Goal: Information Seeking & Learning: Find specific fact

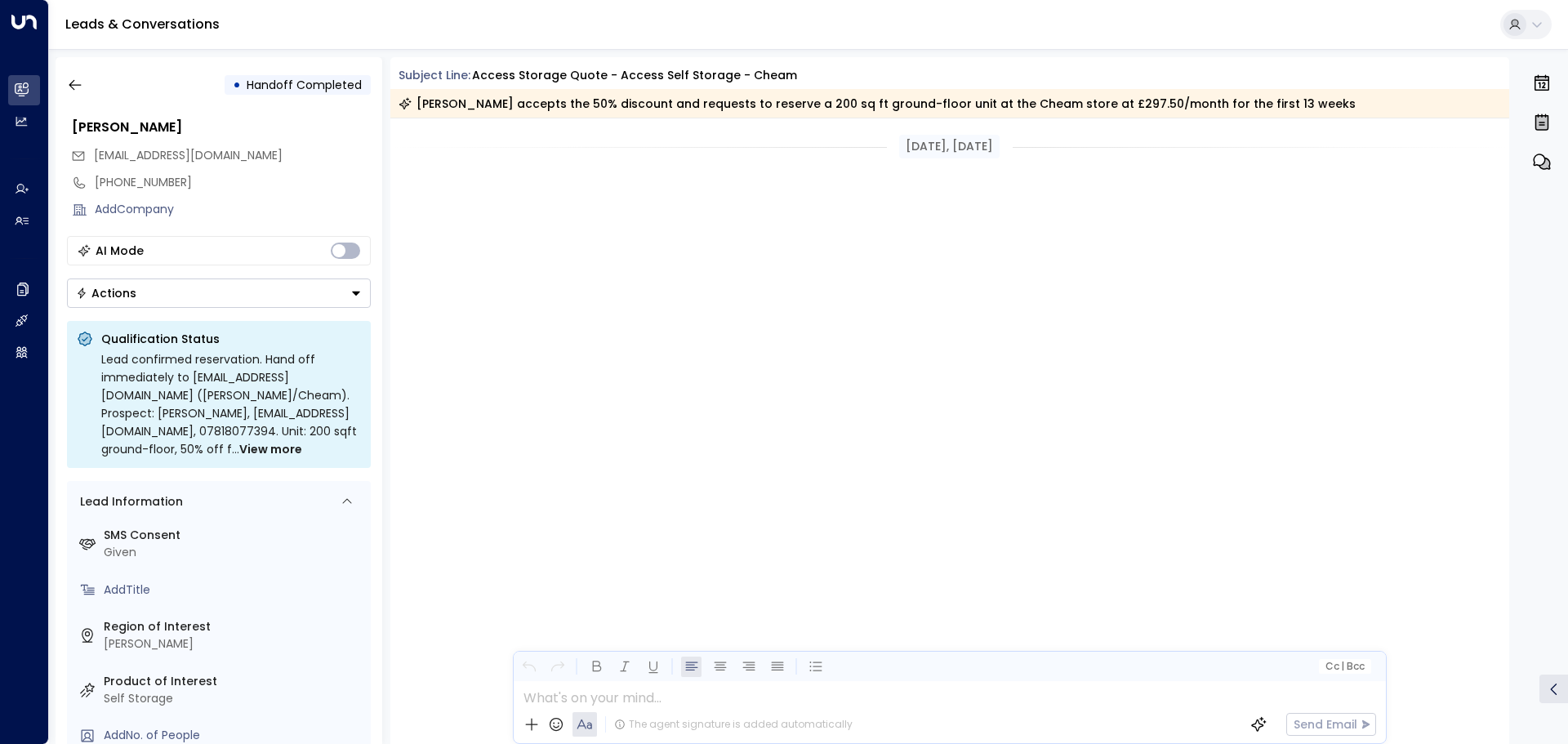
scroll to position [1504, 0]
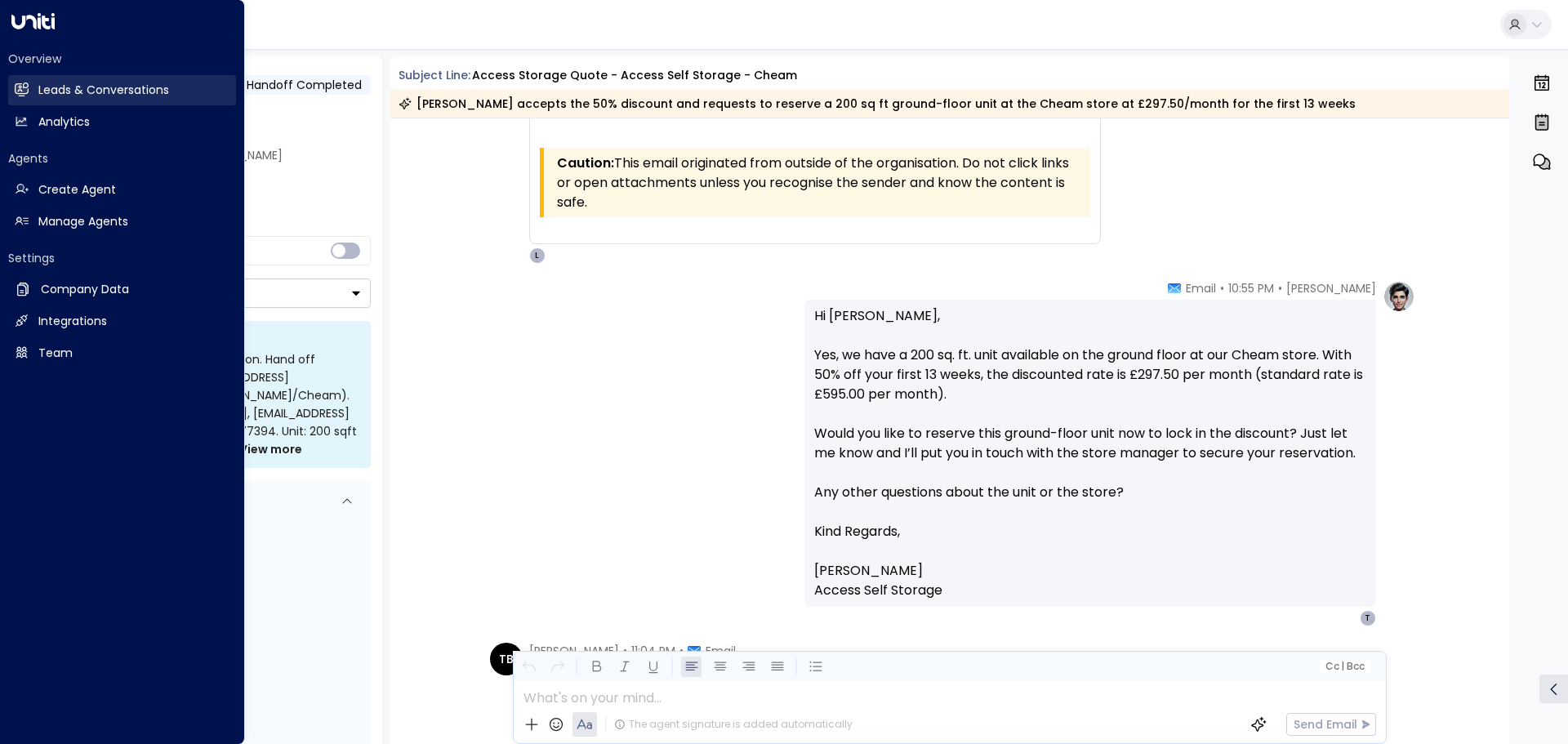
click at [72, 87] on h2 "Leads & Conversations" at bounding box center [104, 90] width 131 height 17
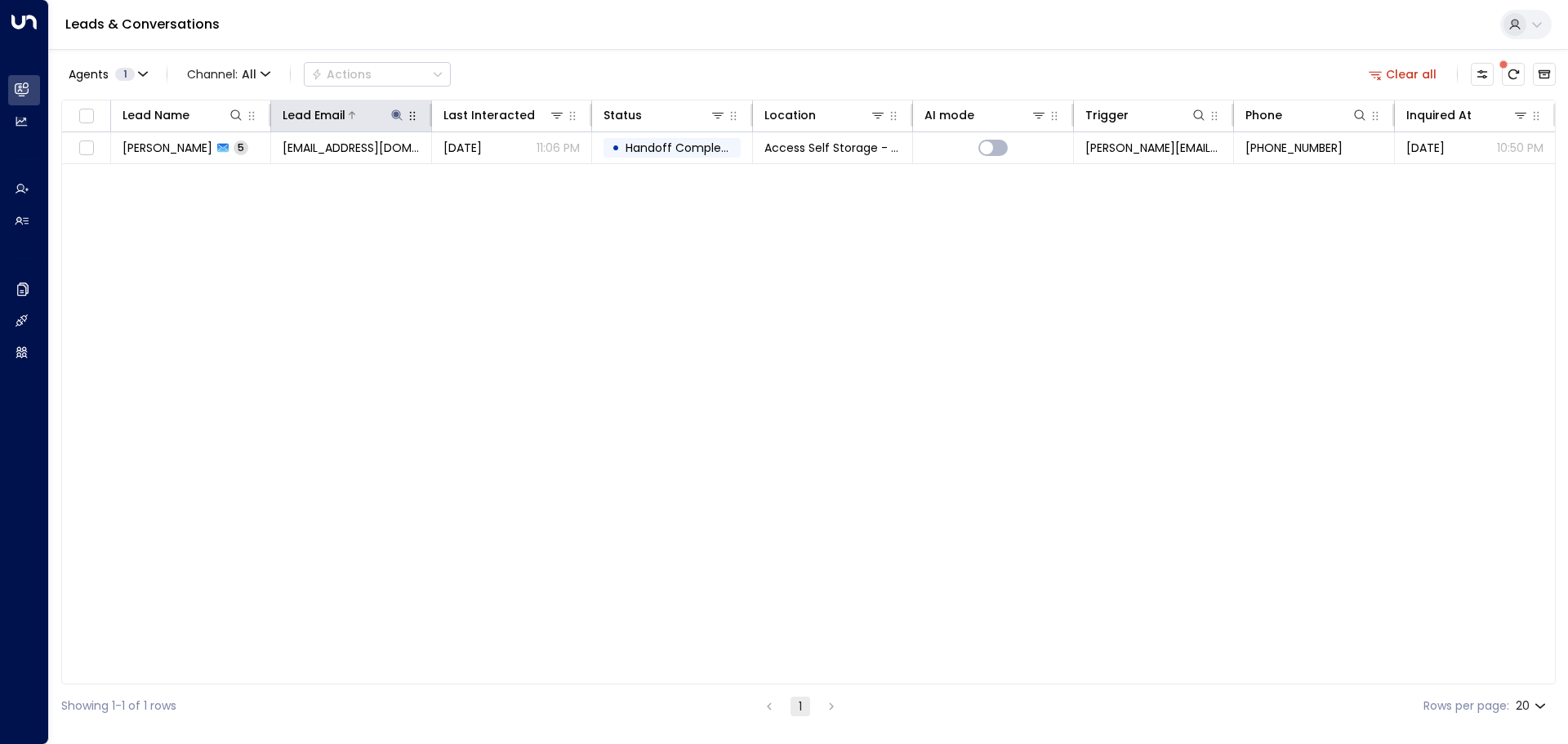
click at [398, 116] on icon at bounding box center [397, 115] width 13 height 13
drag, startPoint x: 459, startPoint y: 173, endPoint x: 258, endPoint y: 175, distance: 201.0
click at [258, 175] on body "**********" at bounding box center [784, 363] width 1568 height 728
click at [284, 174] on div "**********" at bounding box center [396, 161] width 245 height 68
drag, startPoint x: 292, startPoint y: 173, endPoint x: 518, endPoint y: 195, distance: 227.1
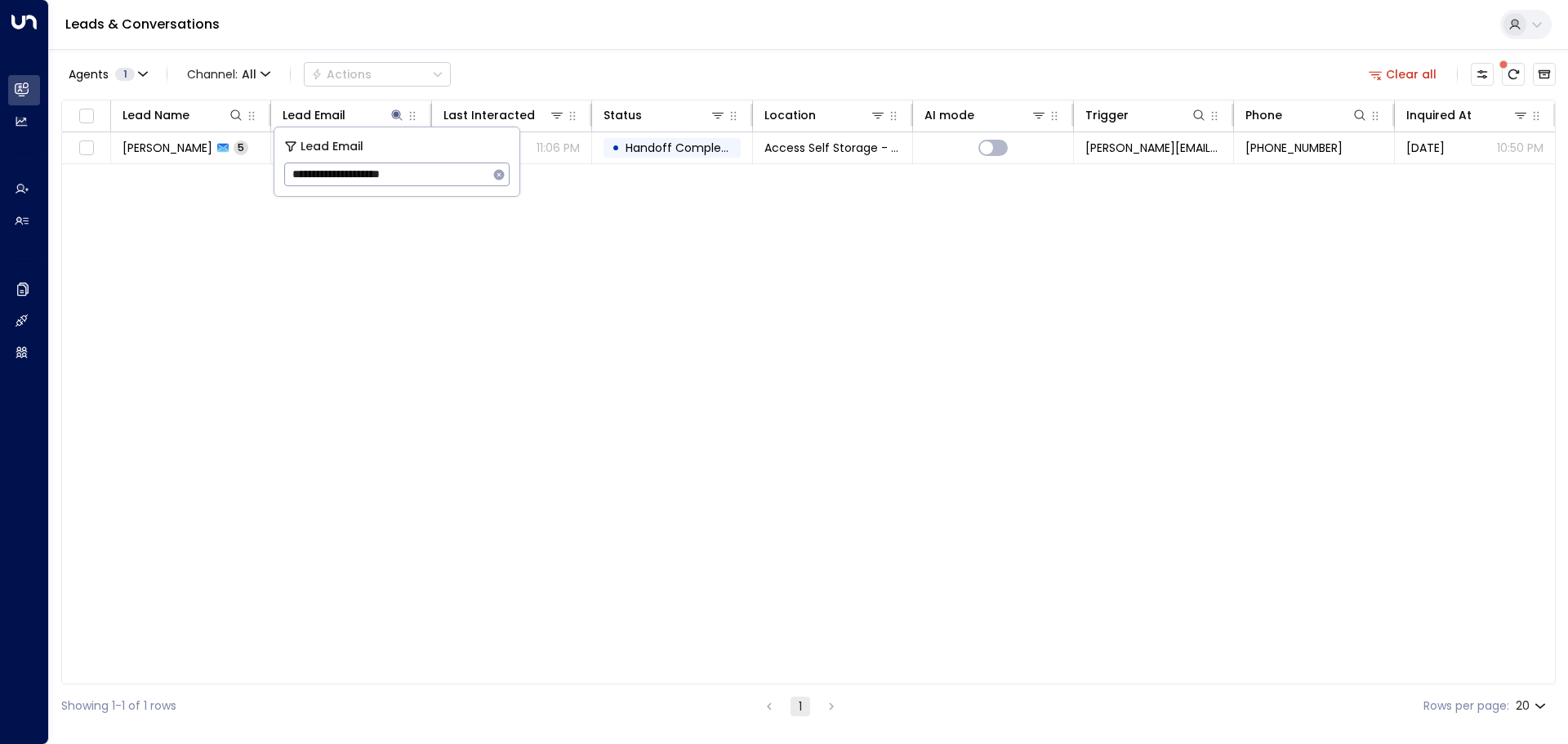
click at [518, 195] on div "**********" at bounding box center [396, 161] width 245 height 68
paste input "******"
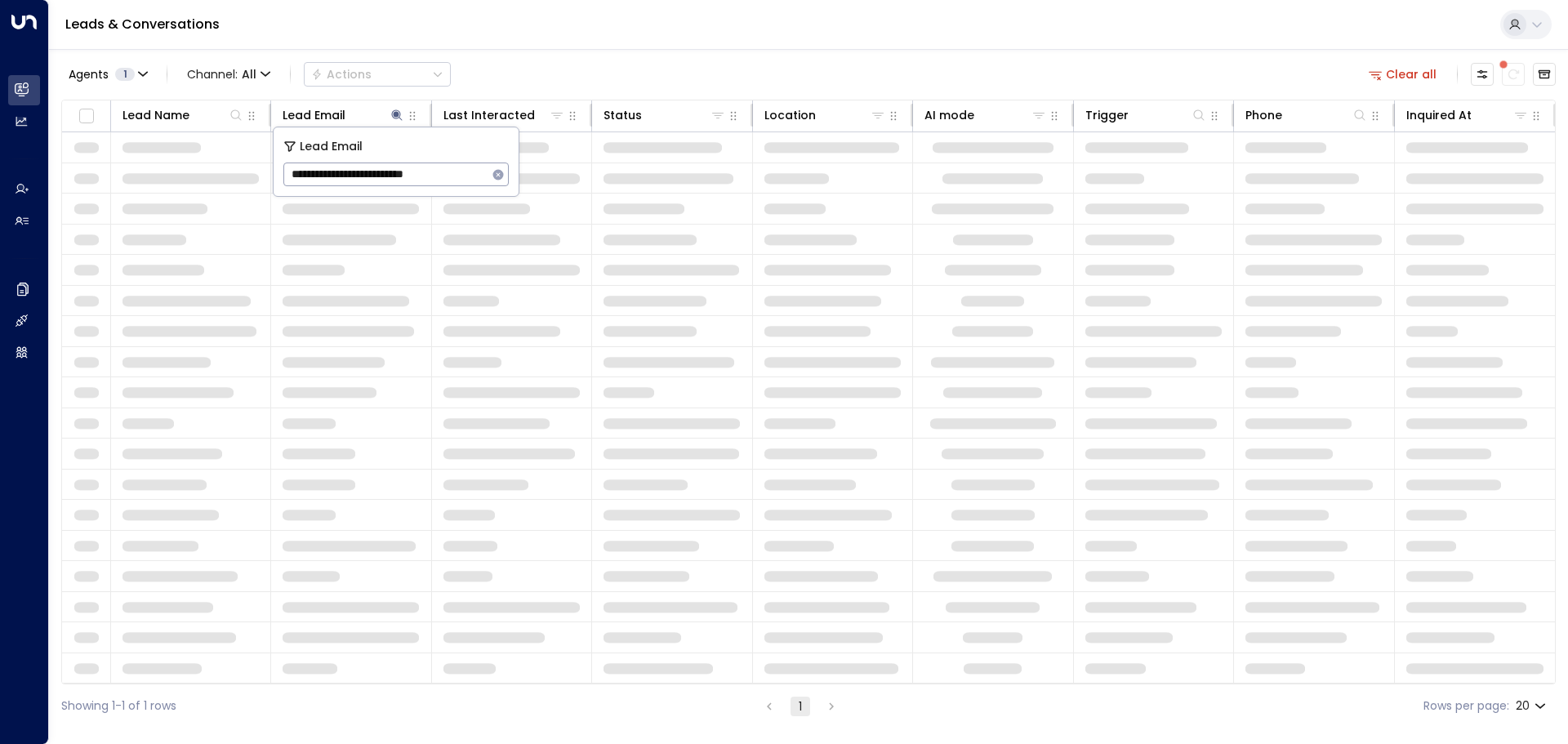
type input "**********"
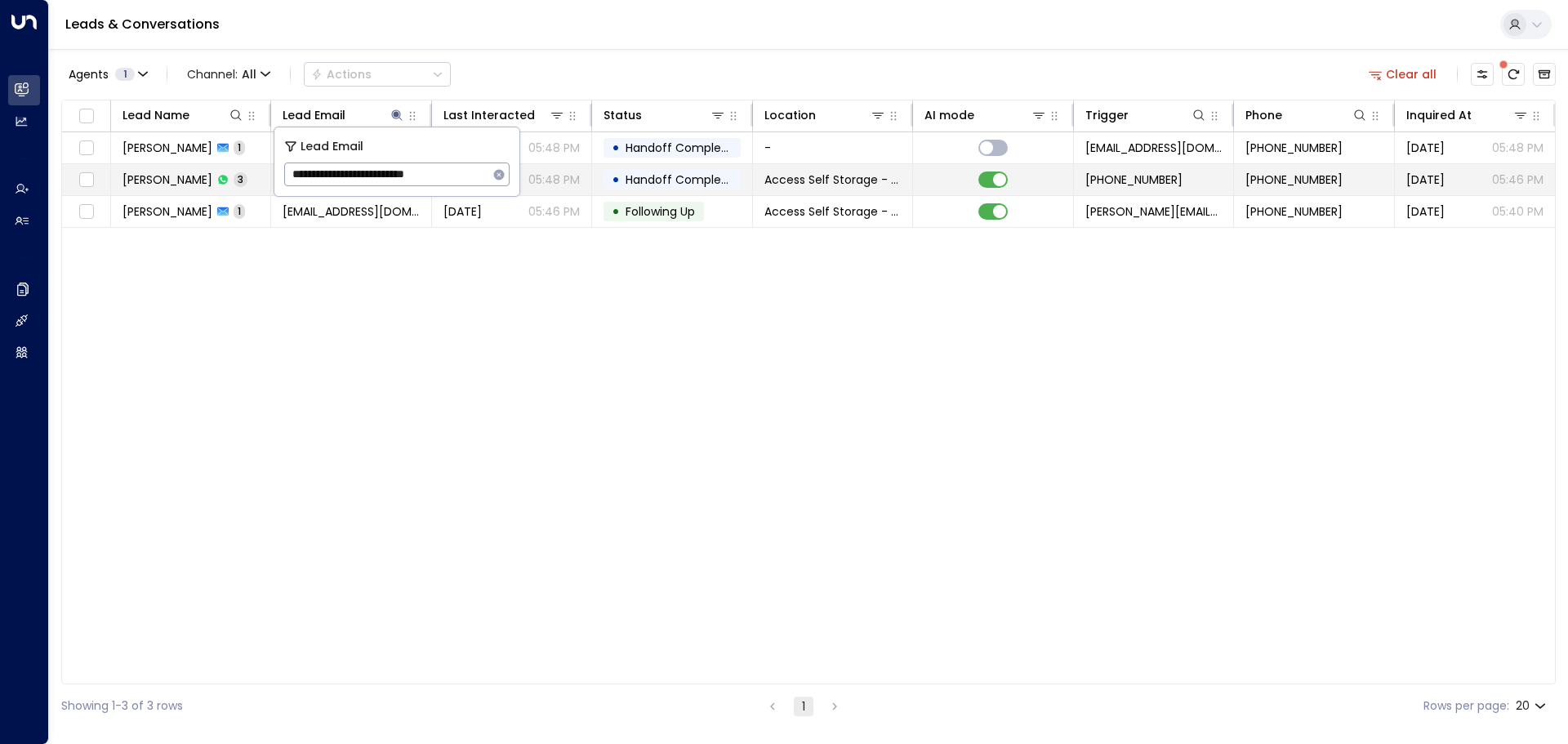
click at [264, 178] on td "[PERSON_NAME] 3" at bounding box center [190, 180] width 160 height 31
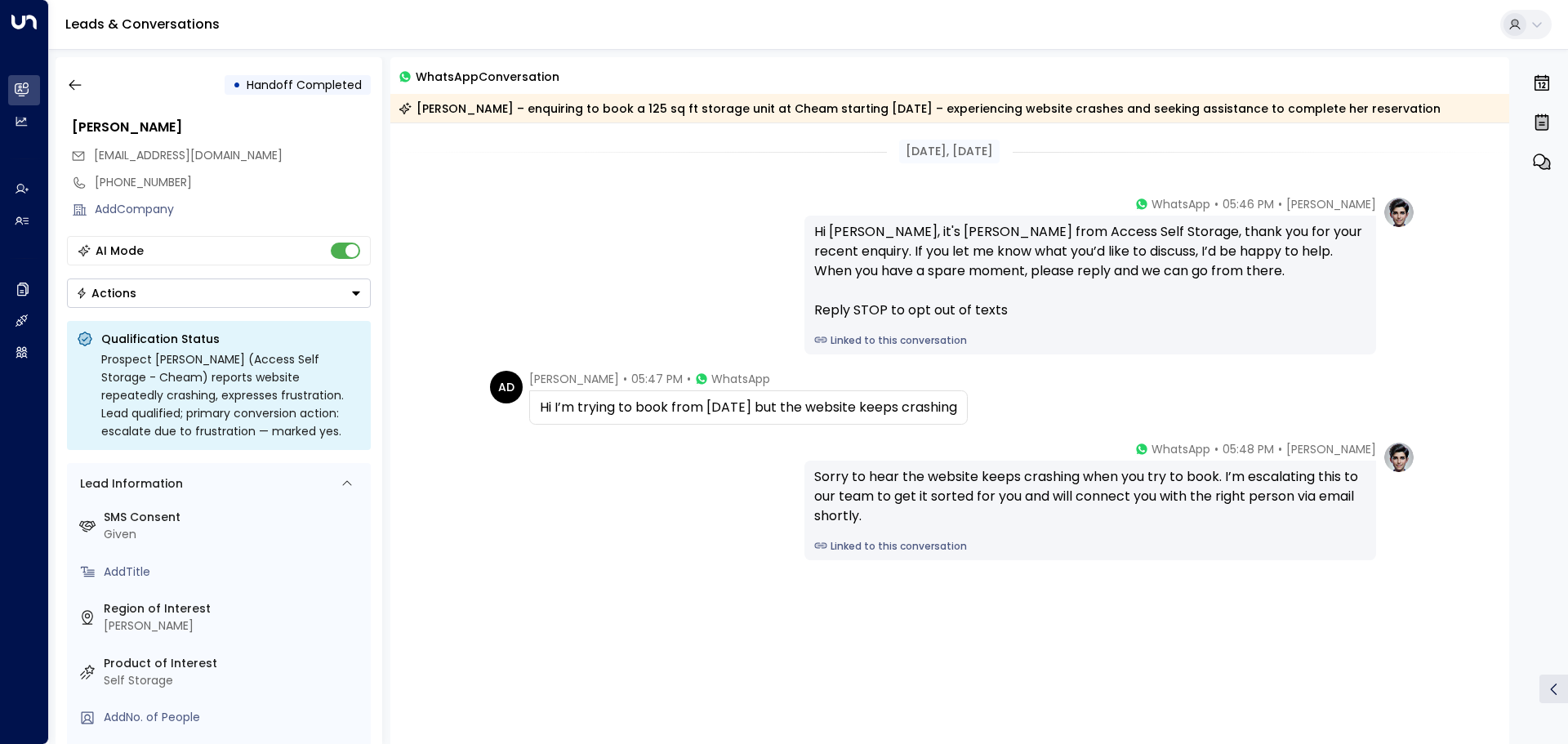
drag, startPoint x: 567, startPoint y: 409, endPoint x: 1041, endPoint y: 409, distance: 474.0
click at [957, 409] on div "Hi I’m trying to book from [DATE] but the website keeps crashing" at bounding box center [748, 408] width 417 height 19
click at [79, 82] on icon "button" at bounding box center [75, 85] width 16 height 16
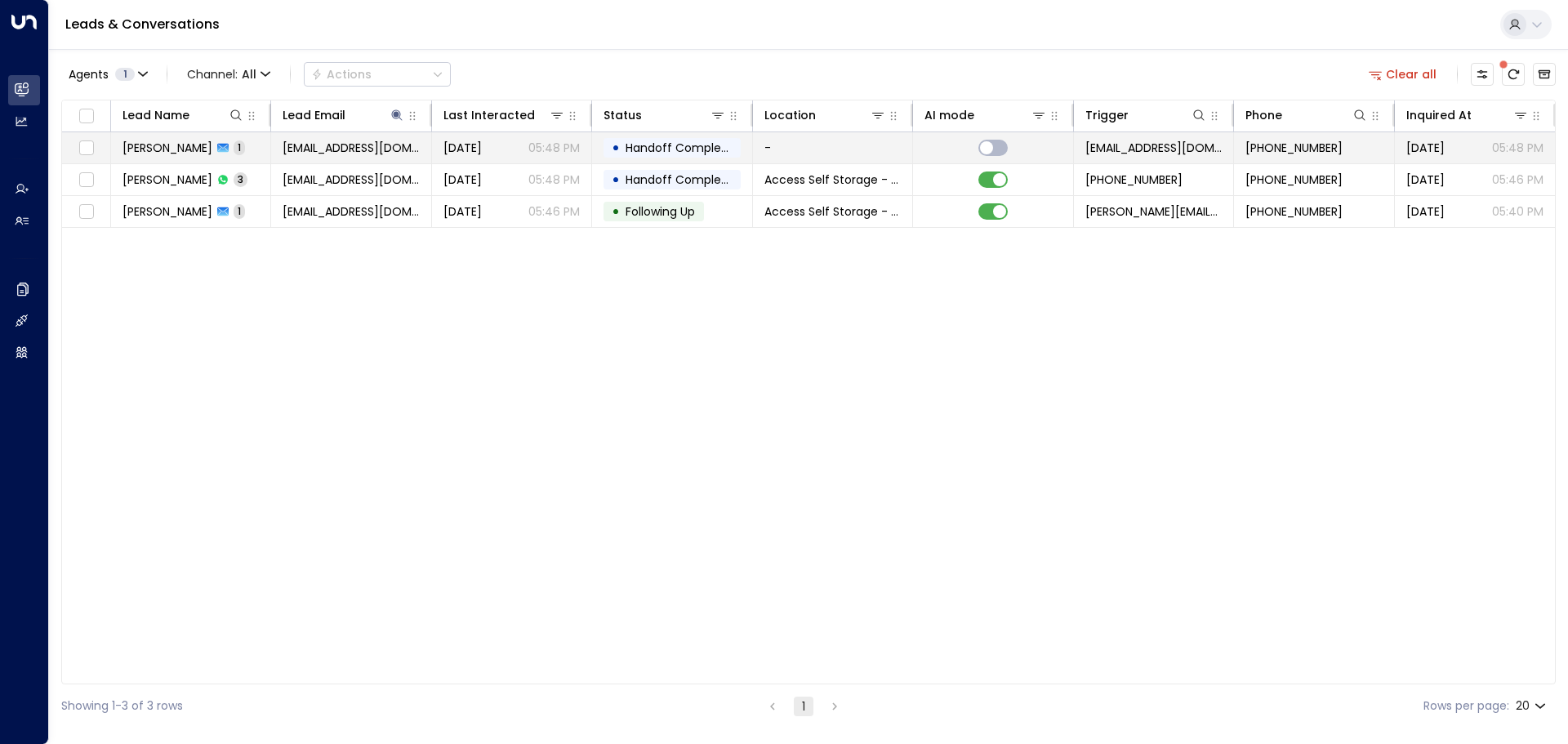
click at [253, 144] on td "[PERSON_NAME] 1" at bounding box center [190, 148] width 160 height 31
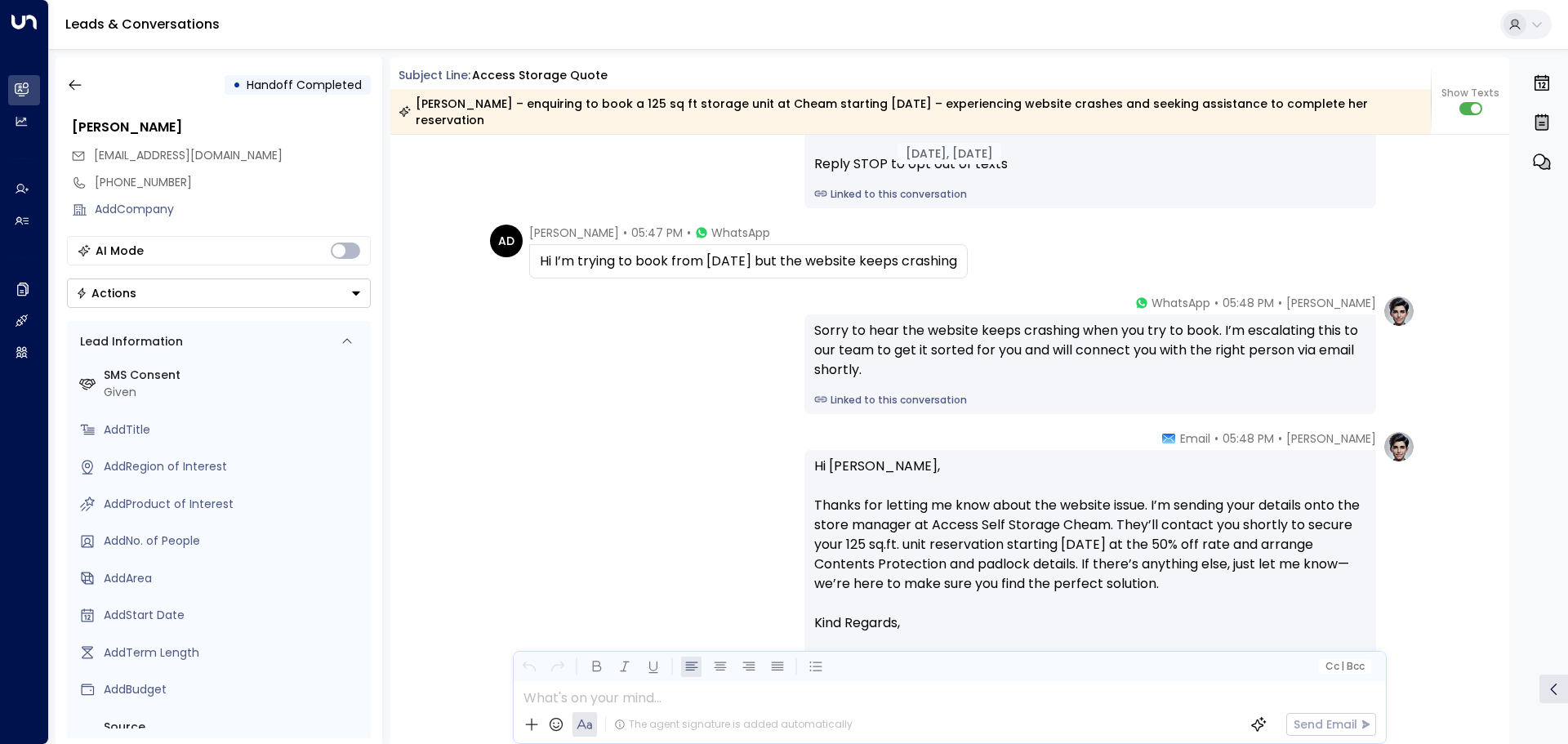
scroll to position [163, 0]
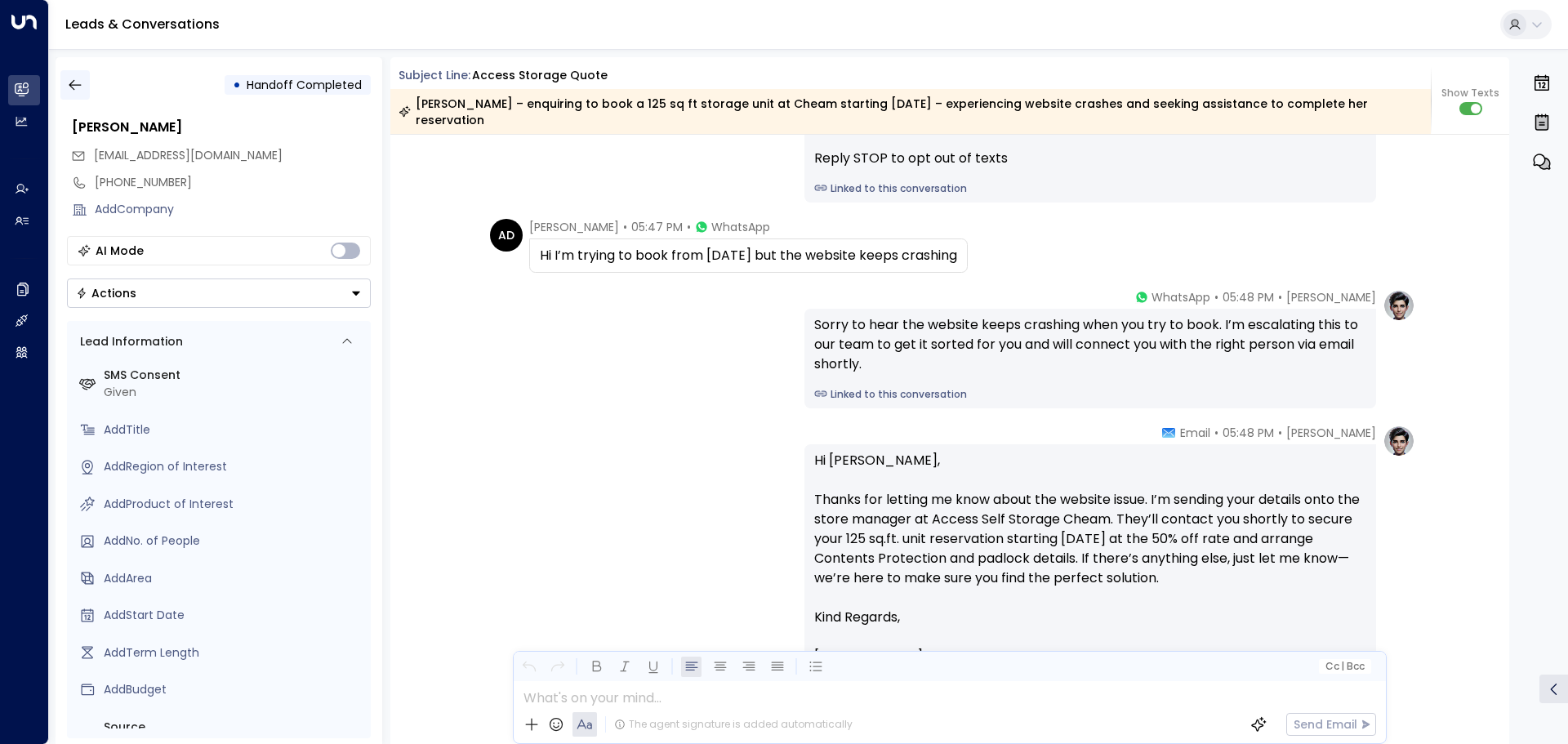
click at [82, 86] on icon "button" at bounding box center [75, 85] width 16 height 16
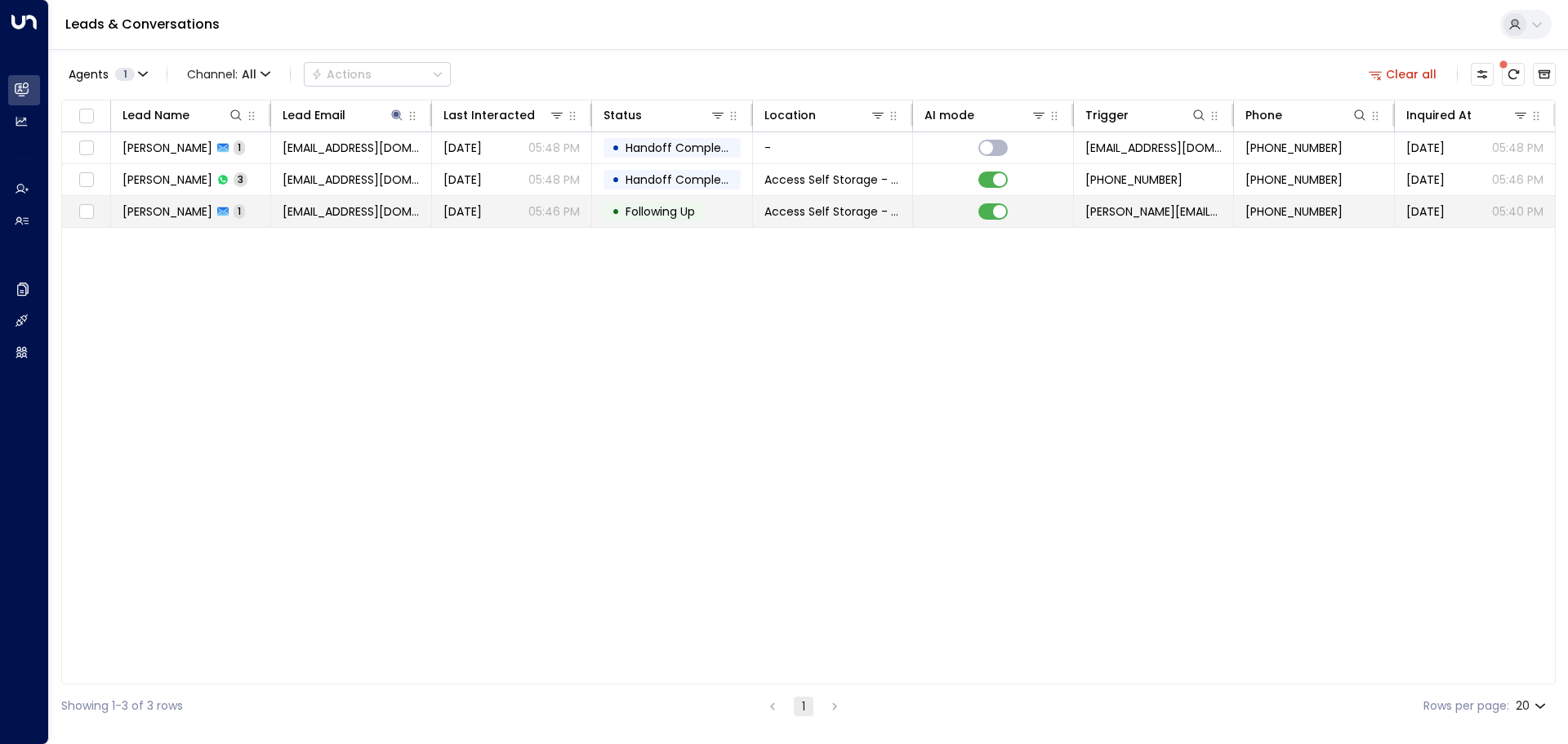
click at [171, 209] on span "[PERSON_NAME]" at bounding box center [166, 211] width 89 height 16
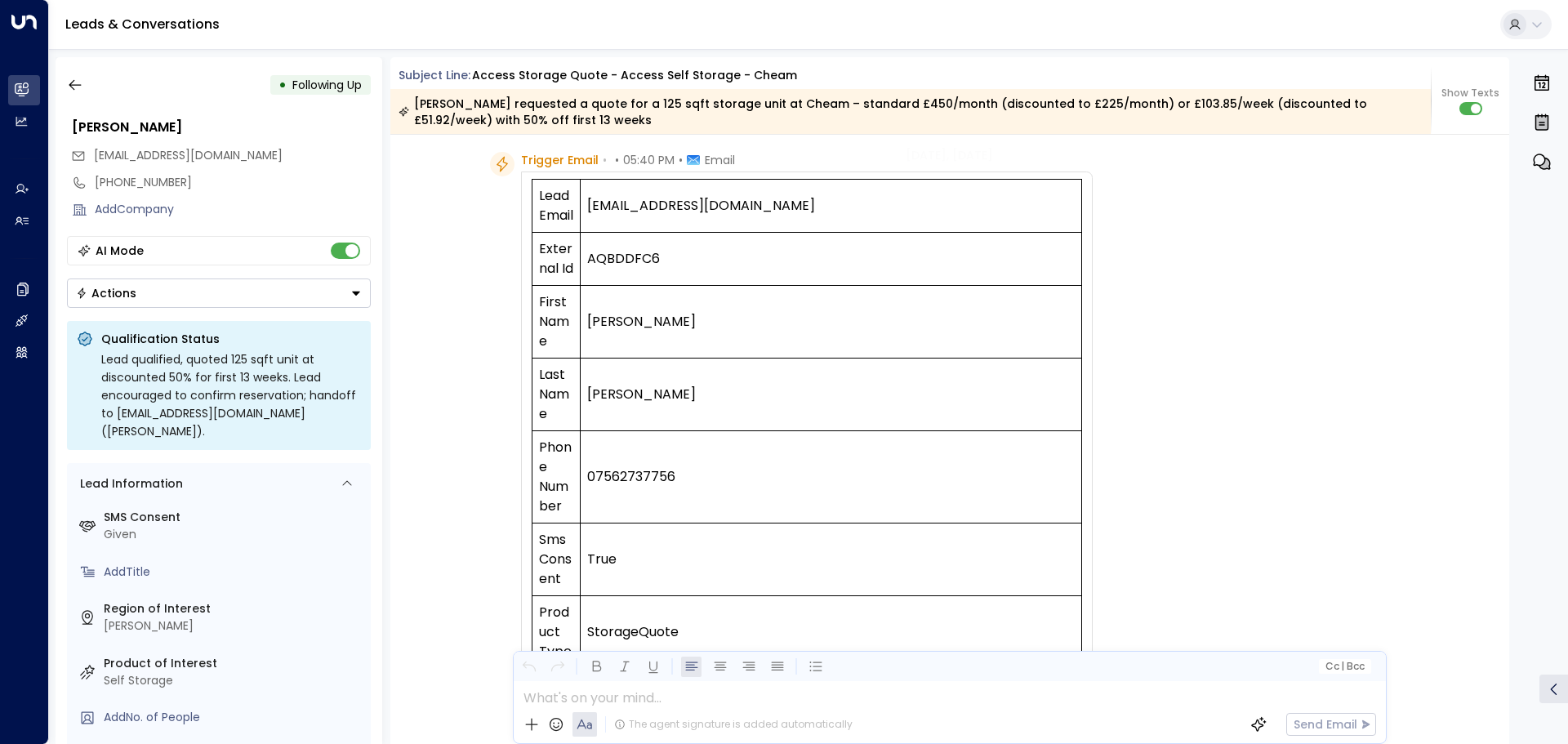
scroll to position [45, 0]
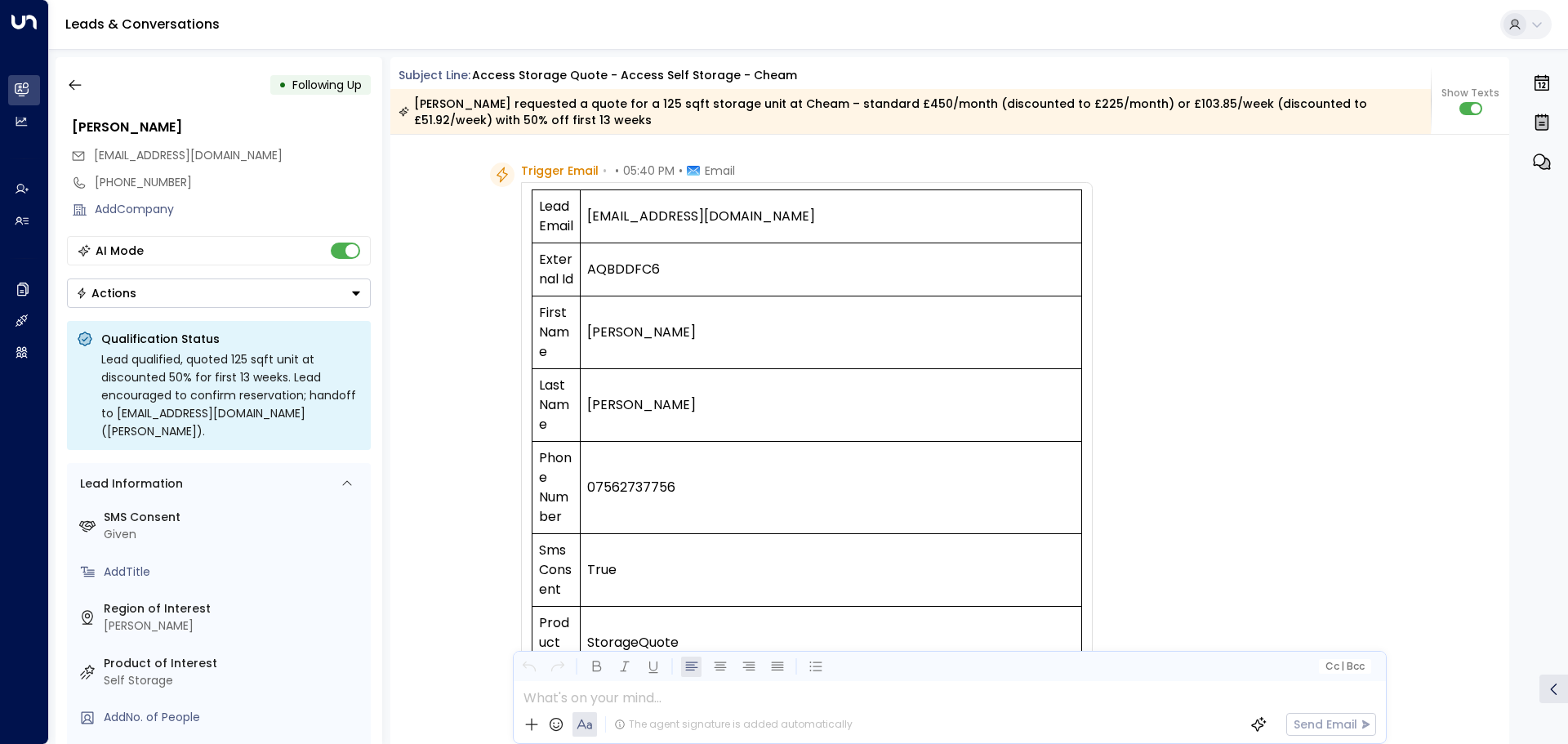
click at [617, 279] on td "AQBDDFC6" at bounding box center [831, 269] width 501 height 53
drag, startPoint x: 785, startPoint y: 216, endPoint x: 587, endPoint y: 225, distance: 198.2
click at [587, 225] on td "[EMAIL_ADDRESS][DOMAIN_NAME]" at bounding box center [831, 216] width 501 height 53
copy td "[EMAIL_ADDRESS][DOMAIN_NAME]"
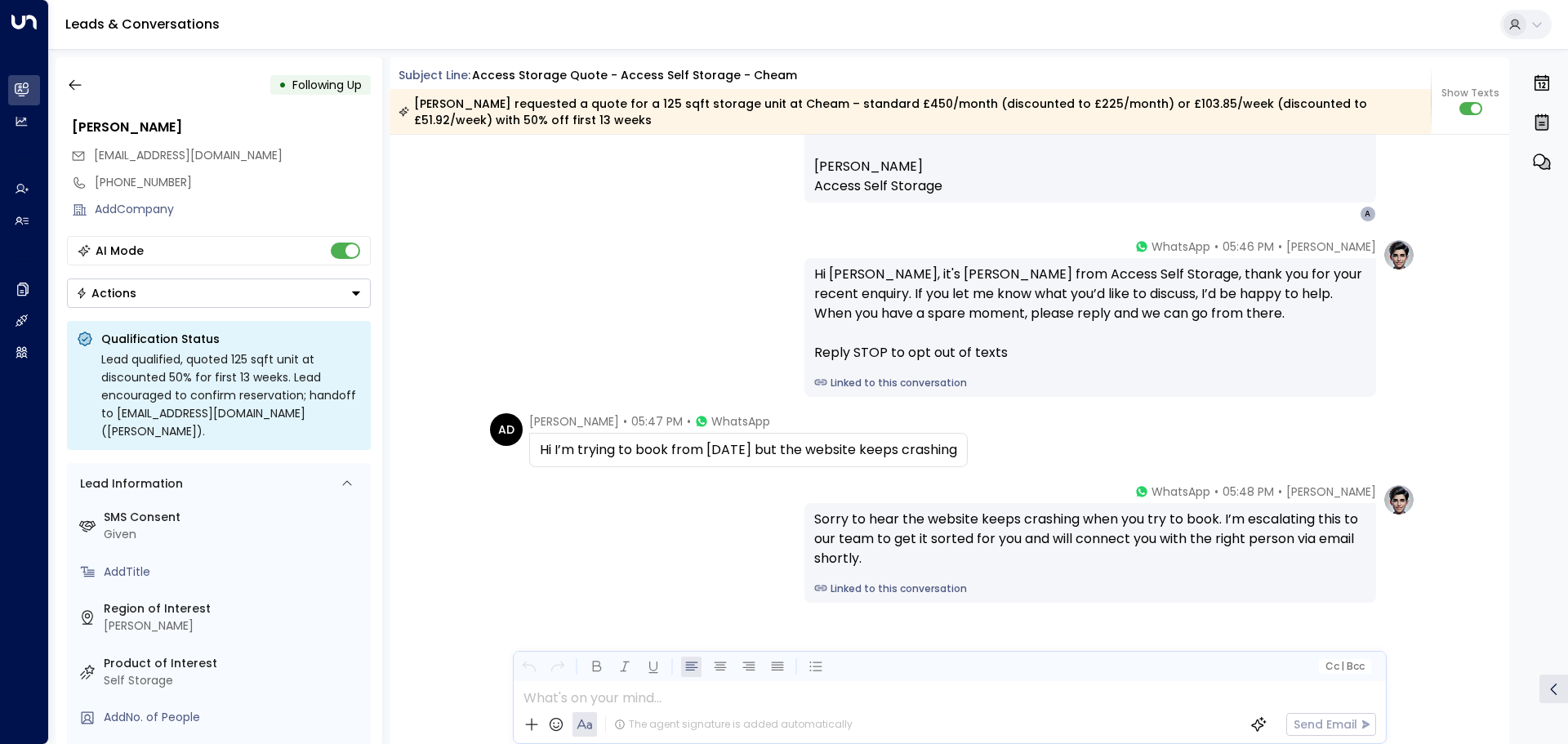
scroll to position [1210, 0]
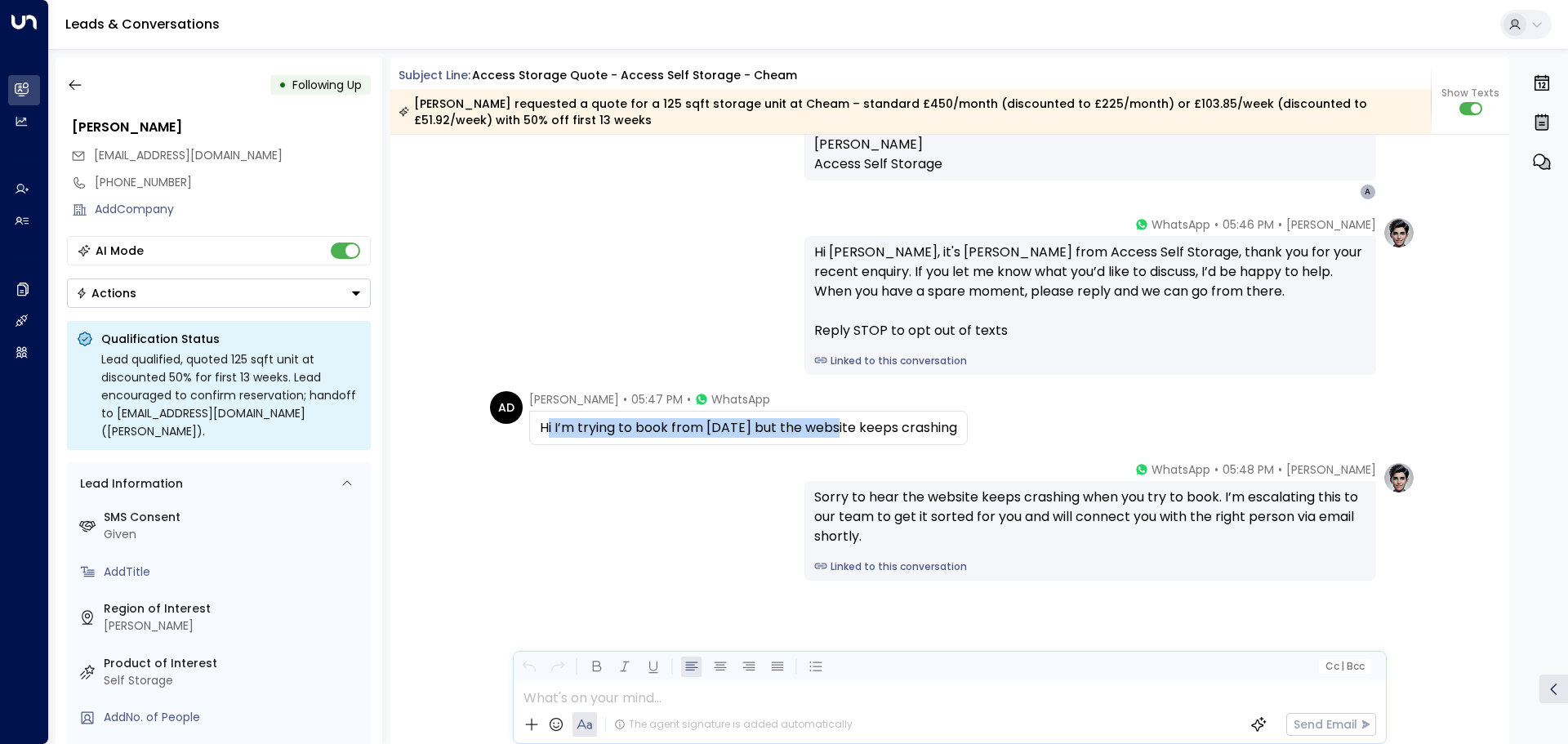
drag, startPoint x: 545, startPoint y: 431, endPoint x: 851, endPoint y: 444, distance: 306.3
click at [851, 444] on div "Hi I’m trying to book from [DATE] but the website keeps crashing" at bounding box center [748, 428] width 438 height 35
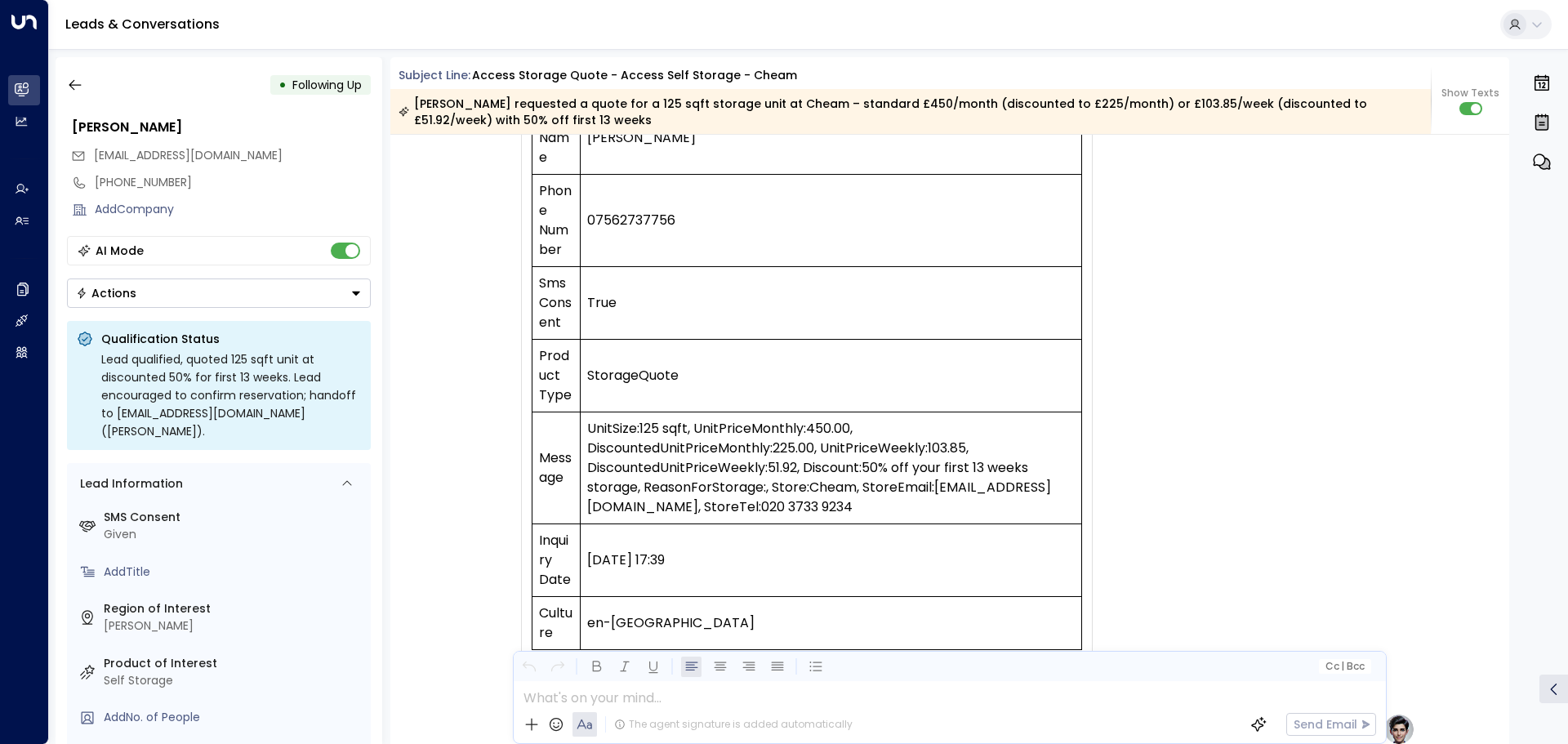
scroll to position [393, 0]
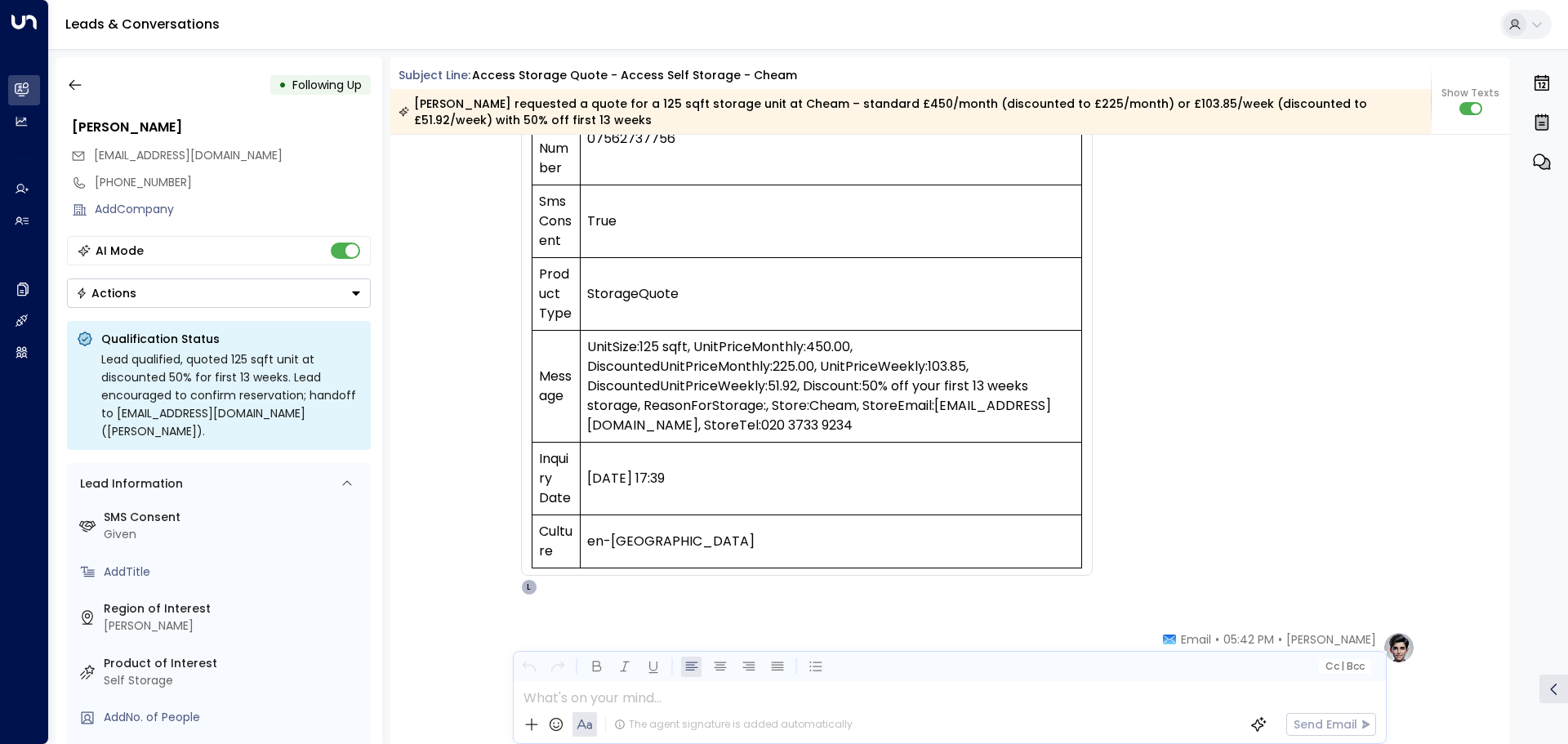
drag, startPoint x: 686, startPoint y: 499, endPoint x: 586, endPoint y: 496, distance: 100.0
click at [586, 496] on td "[DATE] 17:39" at bounding box center [831, 479] width 501 height 73
click at [709, 502] on td "[DATE] 17:39" at bounding box center [831, 479] width 501 height 73
drag, startPoint x: 707, startPoint y: 498, endPoint x: 587, endPoint y: 501, distance: 120.0
click at [587, 501] on td "[DATE] 17:39" at bounding box center [831, 479] width 501 height 73
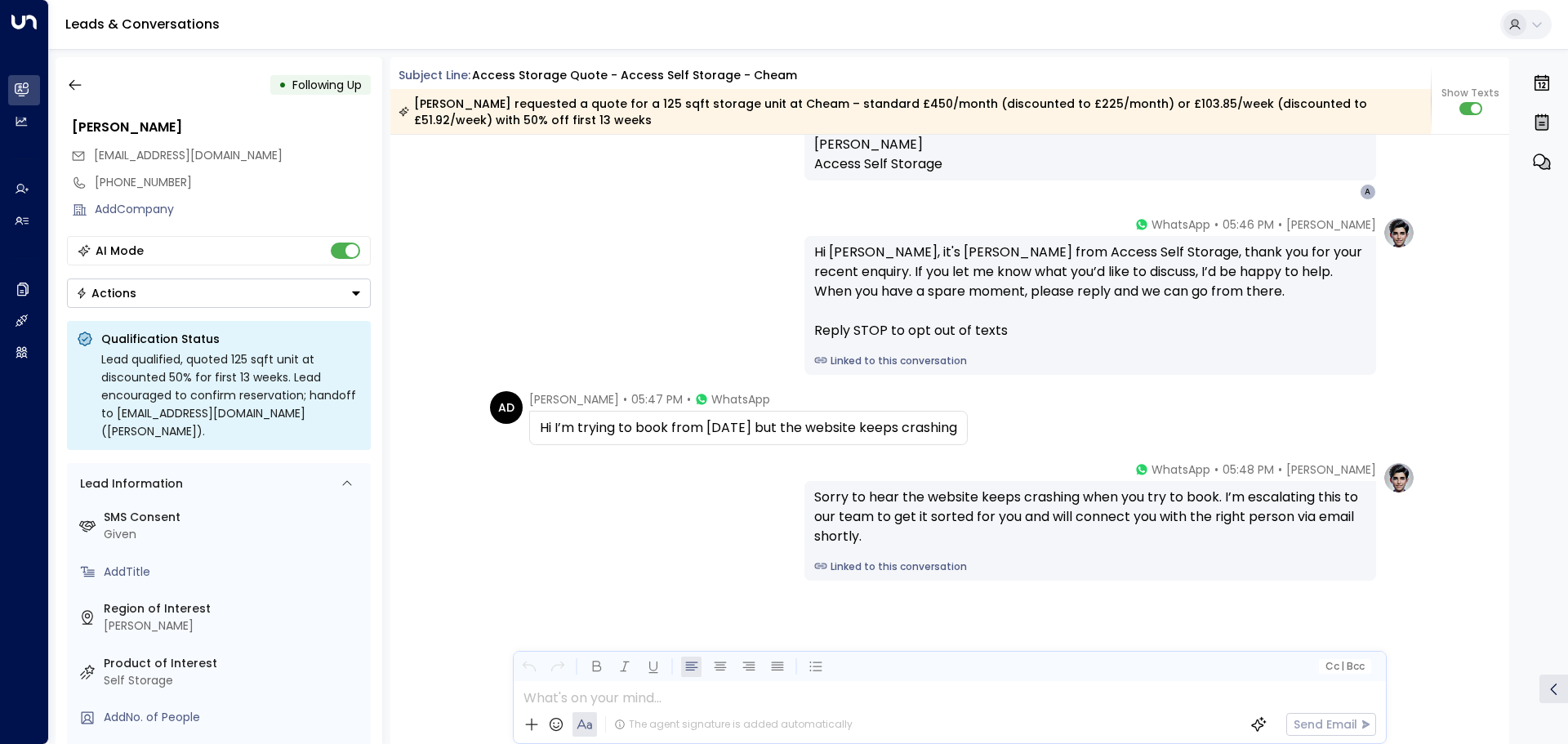
scroll to position [1128, 0]
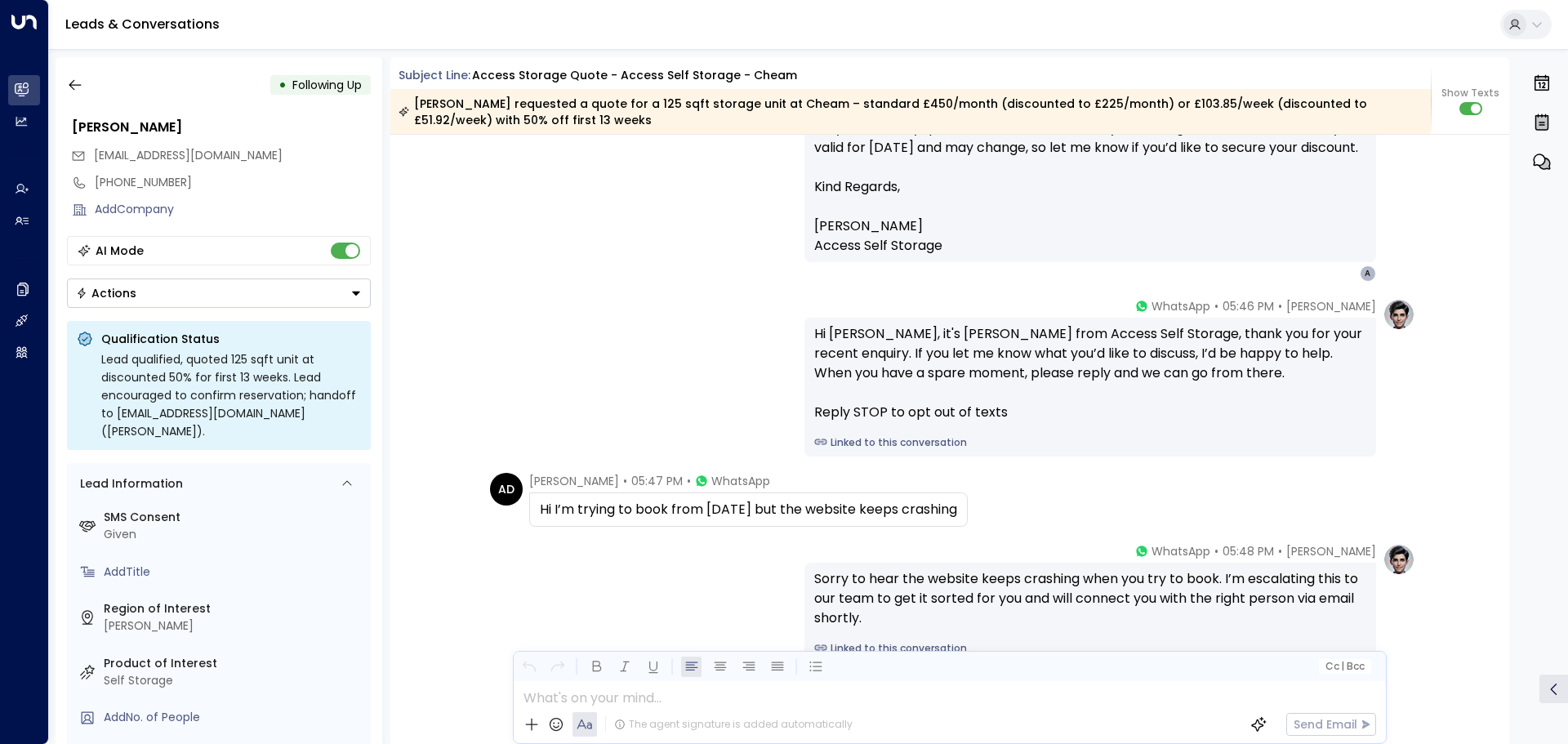
click at [296, 415] on div "Lead qualified, quoted 125 sqft unit at discounted 50% for first 13 weeks. Lead…" at bounding box center [231, 394] width 260 height 89
copy div "[PERSON_NAME]"
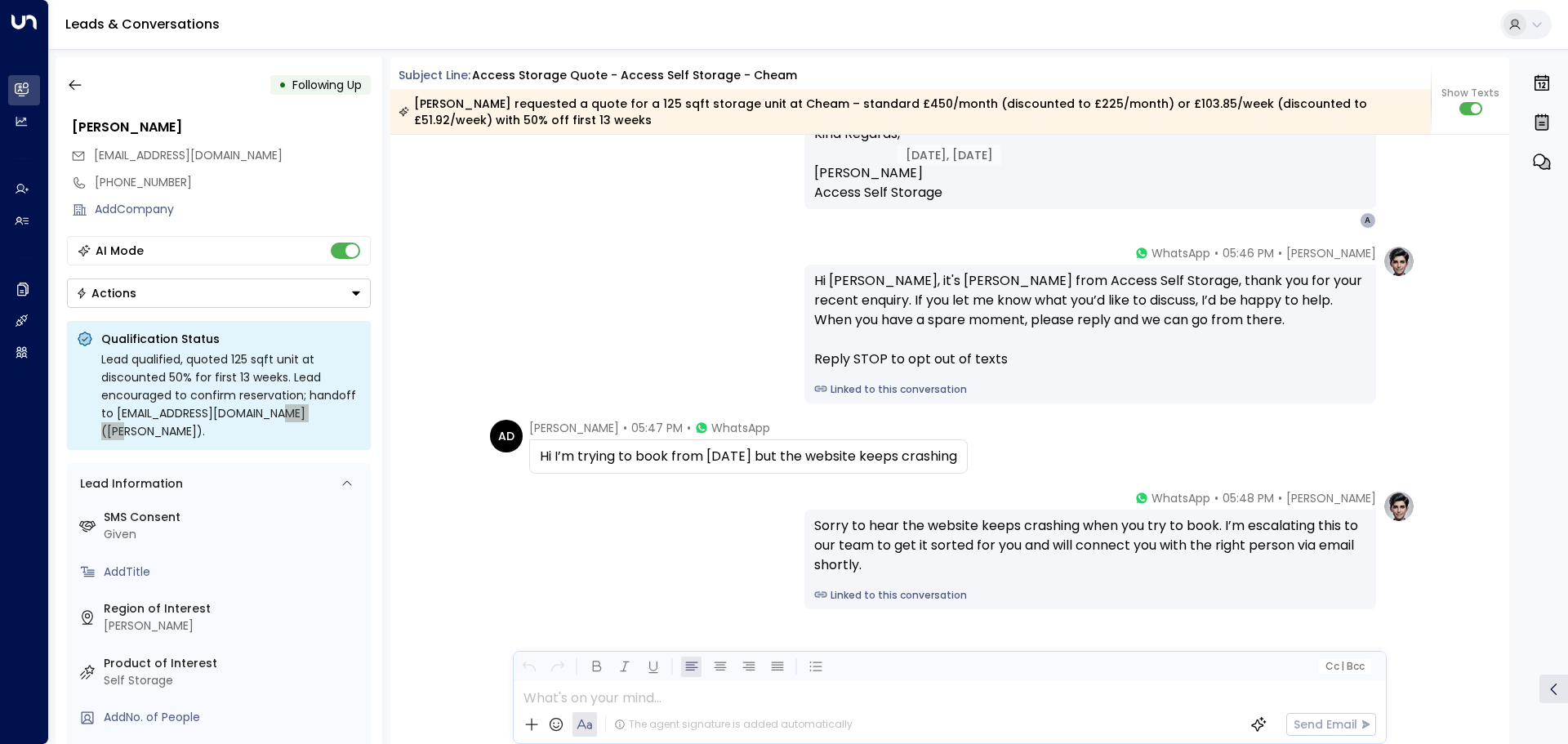
scroll to position [1210, 0]
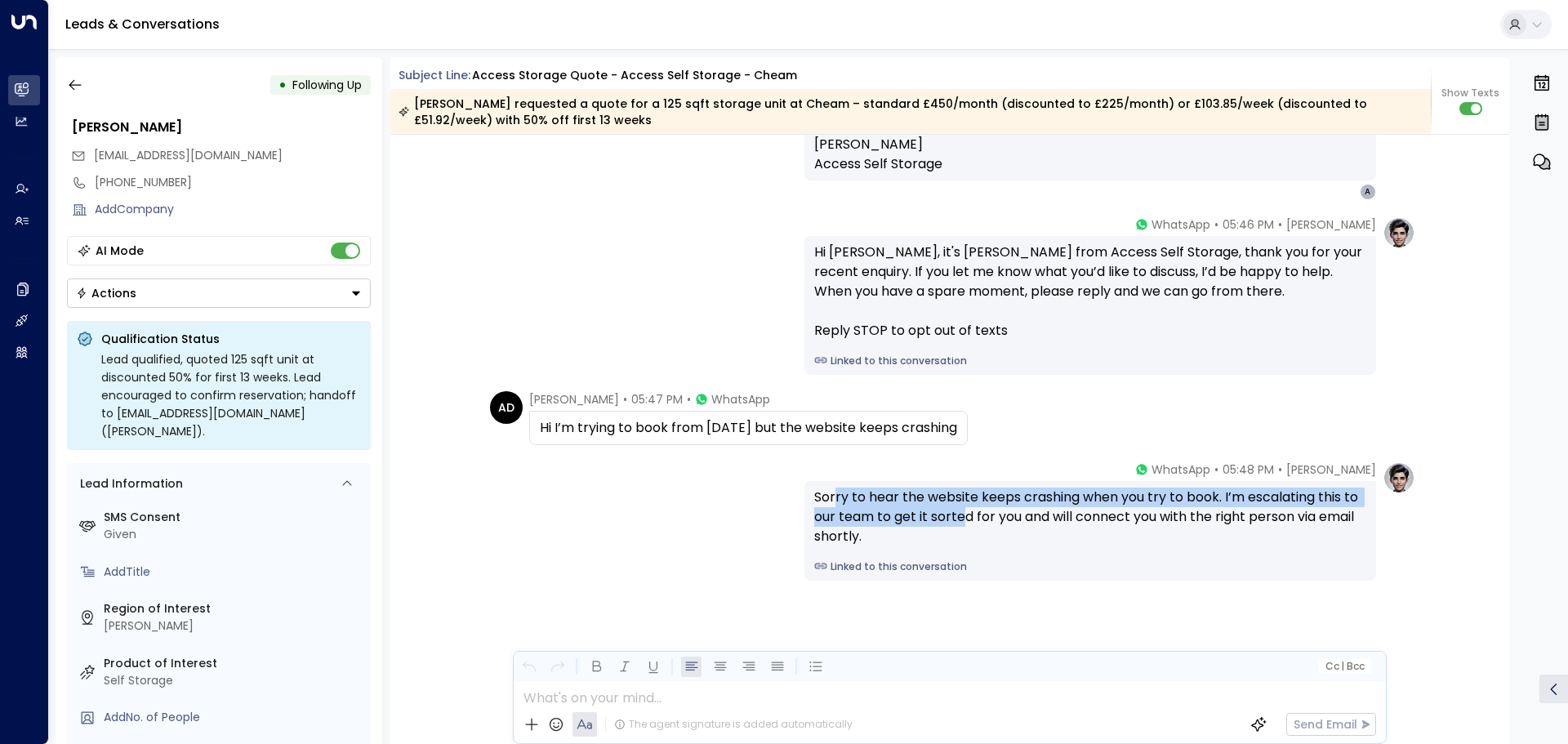
drag, startPoint x: 842, startPoint y: 504, endPoint x: 960, endPoint y: 518, distance: 118.8
click at [960, 518] on div "Sorry to hear the website keeps crashing when you try to book. I’m escalating t…" at bounding box center [1090, 516] width 552 height 59
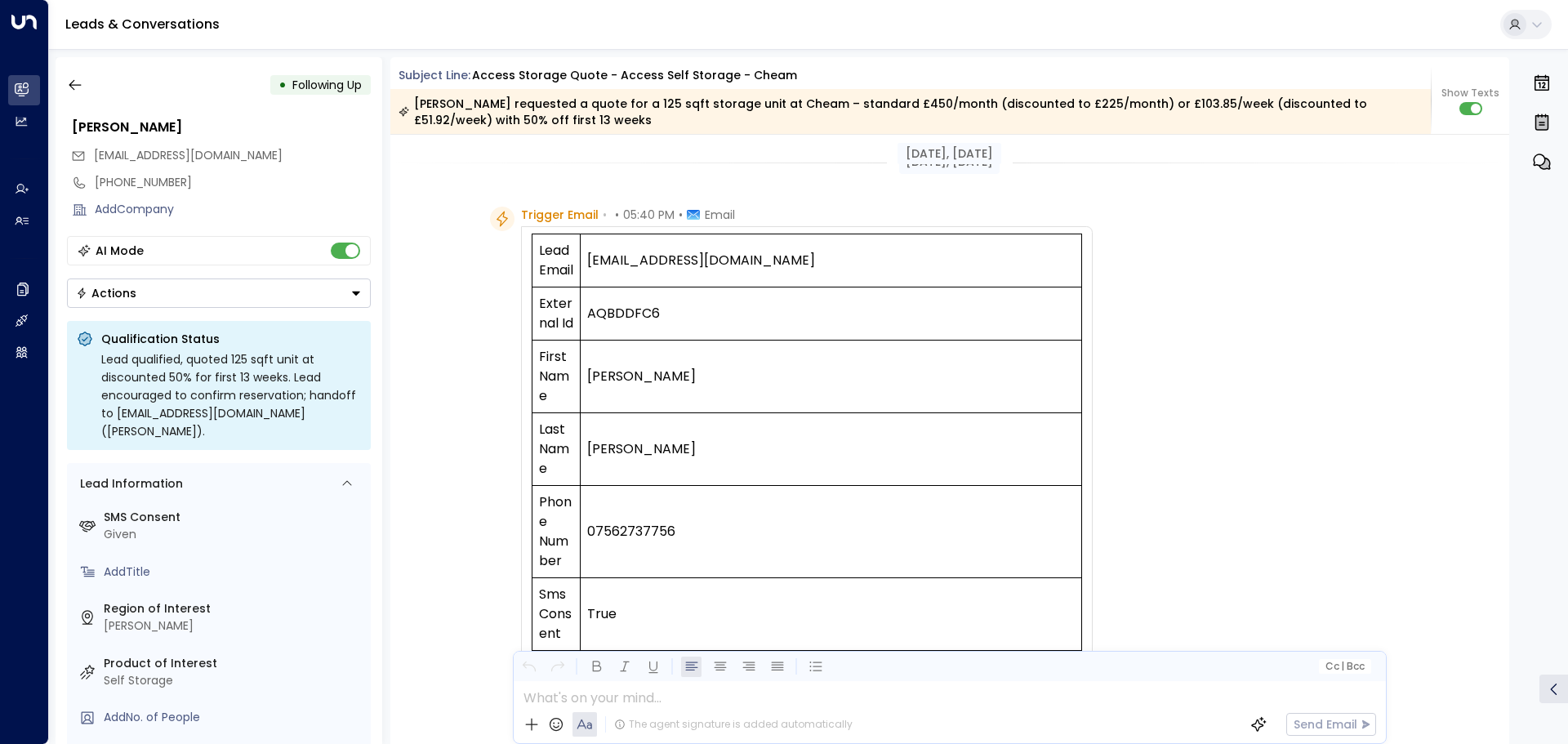
scroll to position [0, 0]
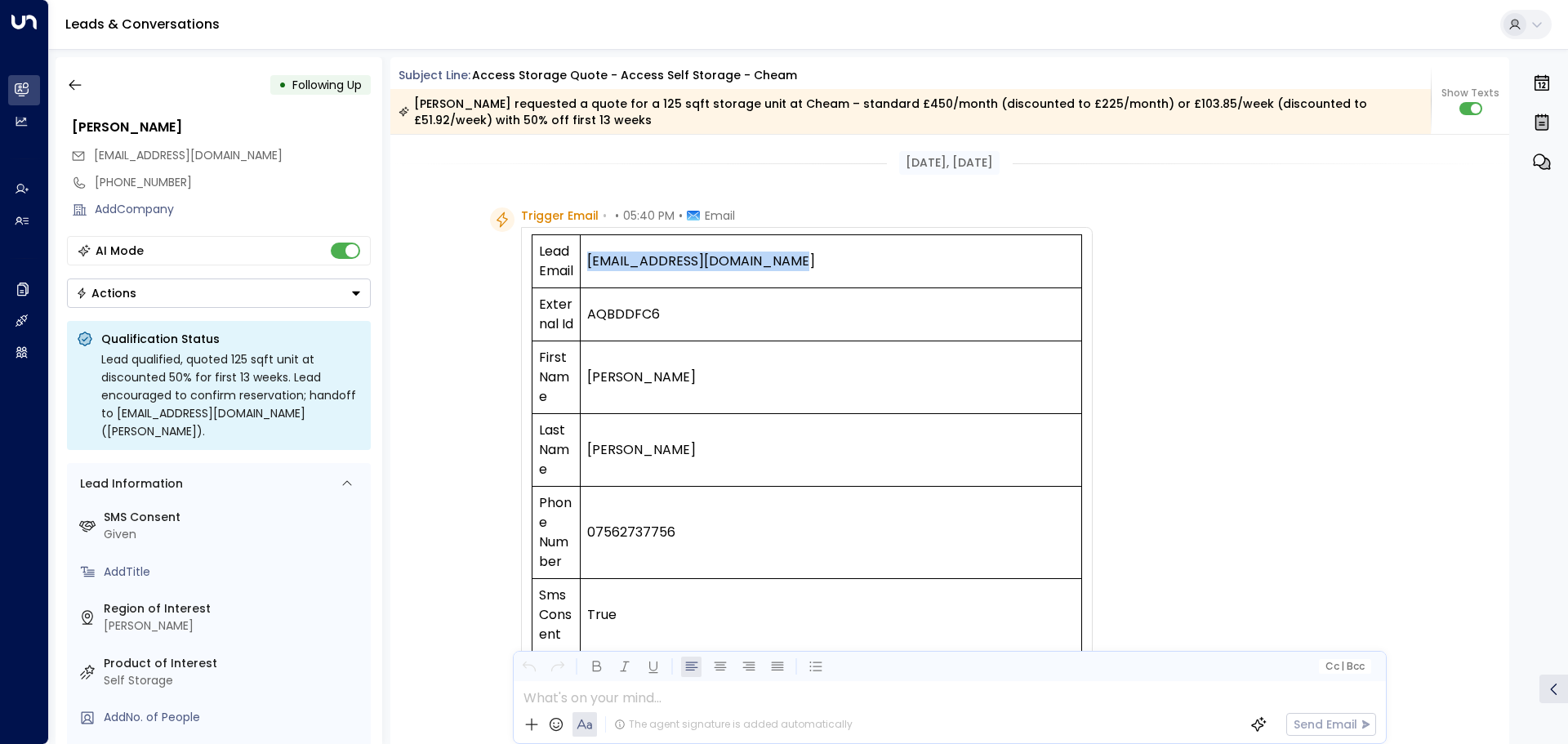
drag, startPoint x: 585, startPoint y: 262, endPoint x: 784, endPoint y: 265, distance: 199.0
click at [783, 266] on td "[EMAIL_ADDRESS][DOMAIN_NAME]" at bounding box center [831, 261] width 501 height 53
copy td "[EMAIL_ADDRESS][DOMAIN_NAME]"
click at [674, 313] on td "AQBDDFC6" at bounding box center [831, 314] width 501 height 53
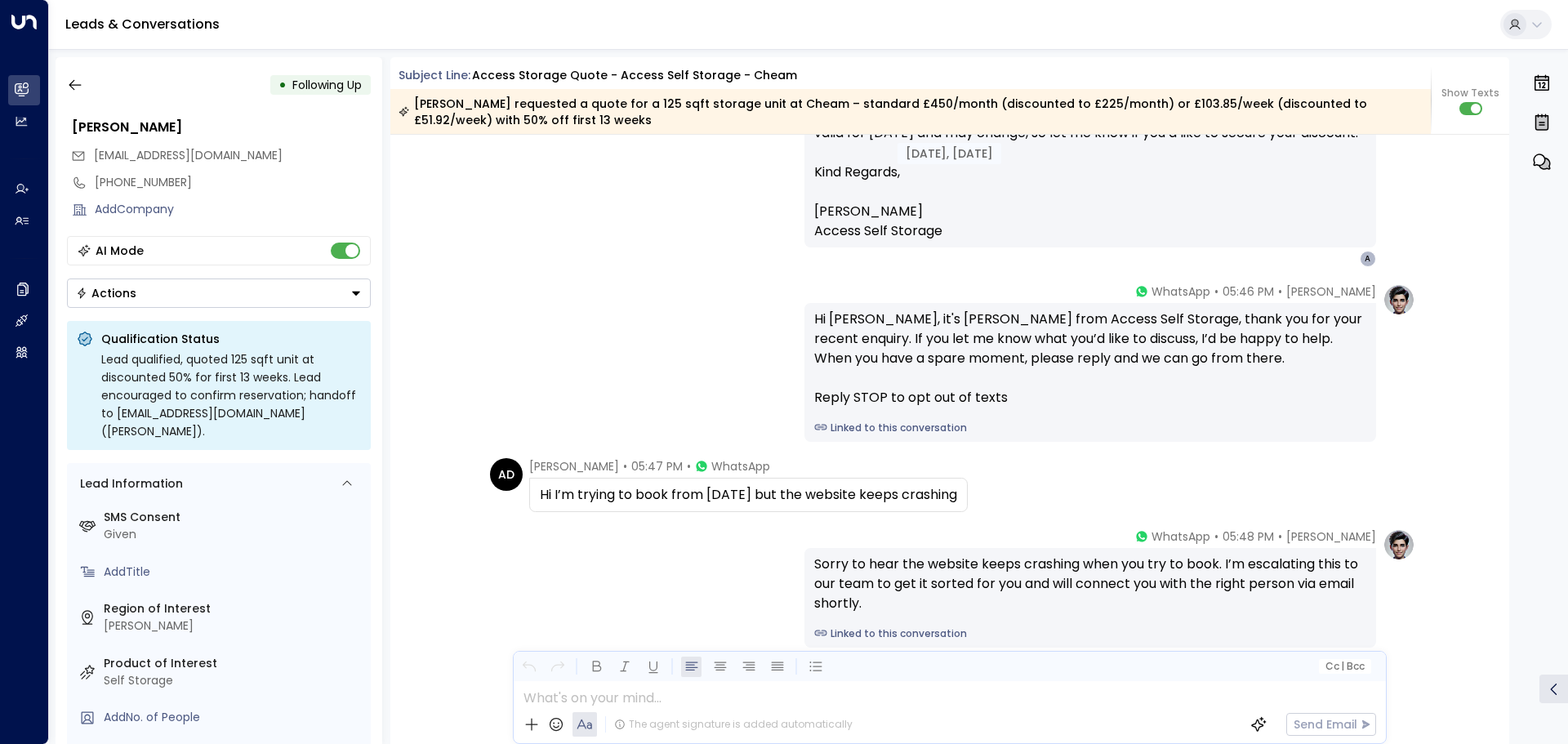
scroll to position [1210, 0]
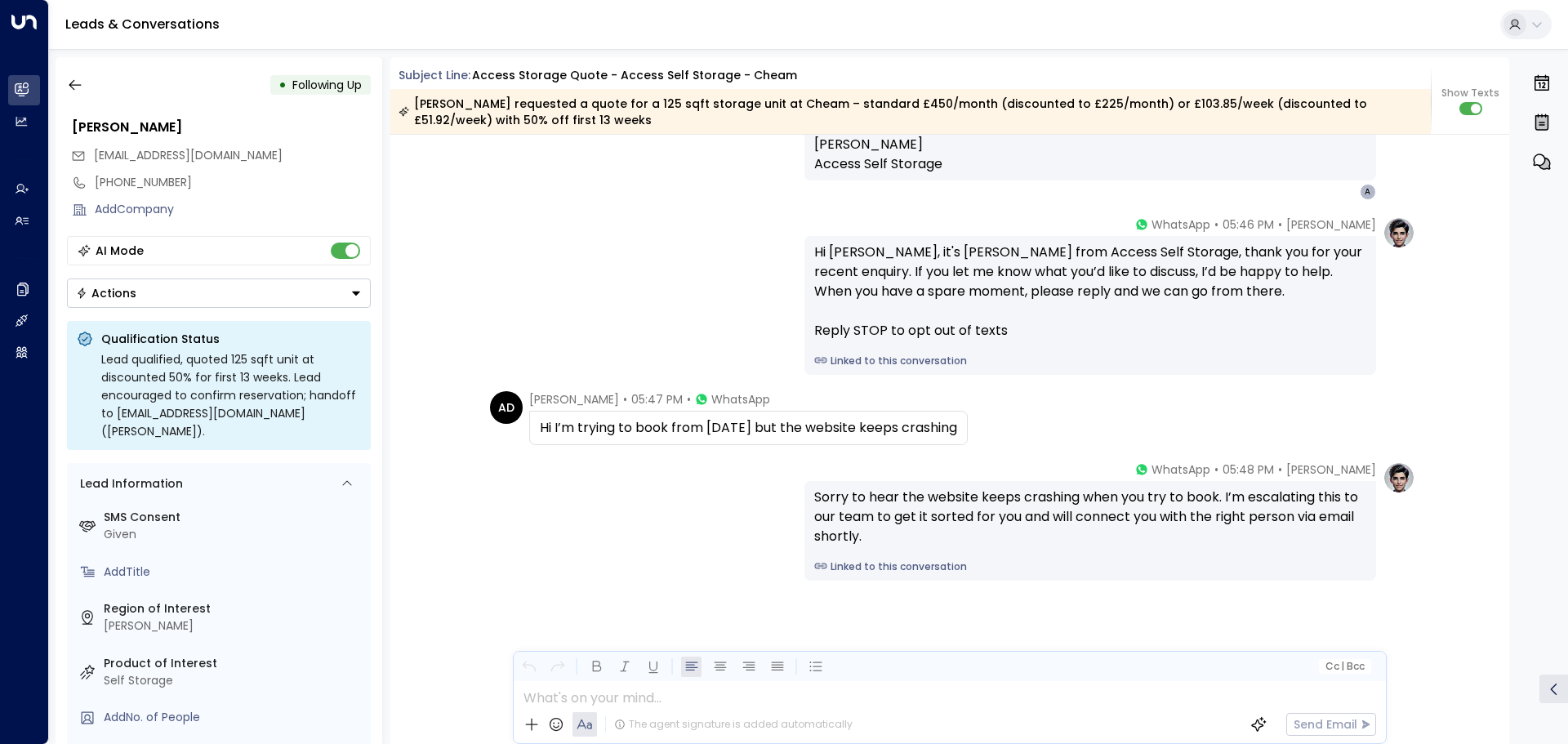
drag, startPoint x: 575, startPoint y: 430, endPoint x: 973, endPoint y: 430, distance: 398.0
click at [957, 430] on div "Hi I’m trying to book from [DATE] but the website keeps crashing" at bounding box center [748, 428] width 417 height 19
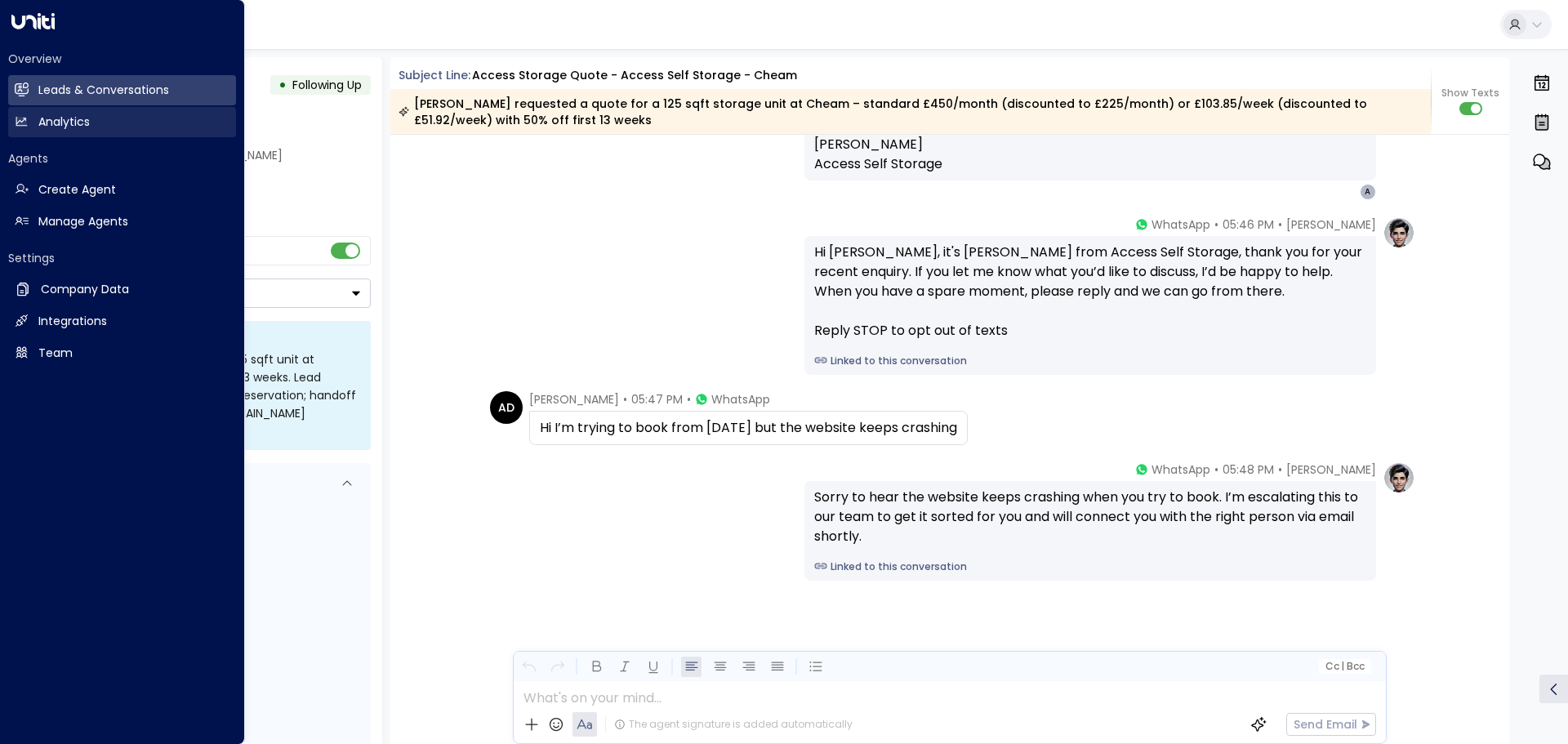
click at [58, 116] on h2 "Analytics" at bounding box center [64, 122] width 52 height 17
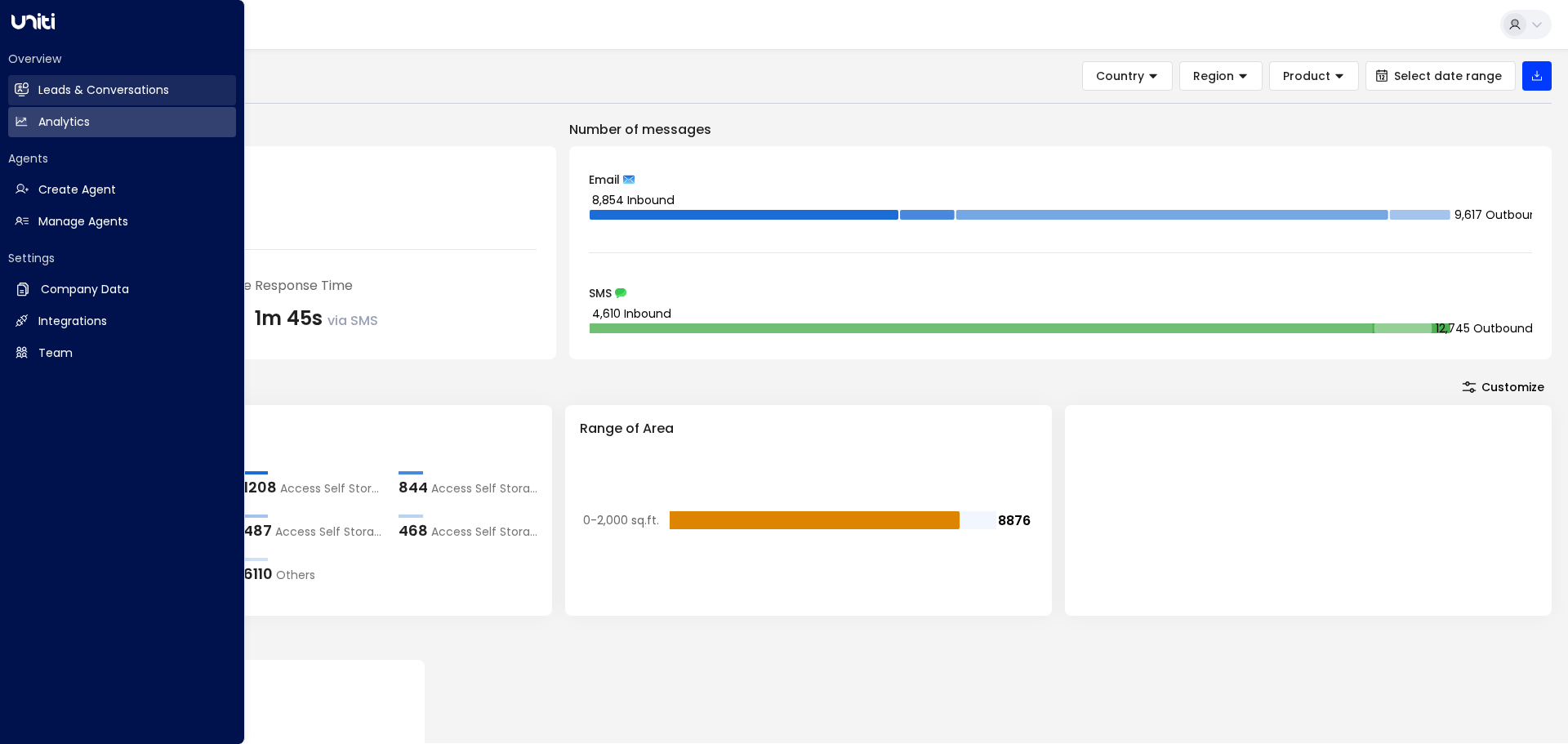
click at [63, 94] on h2 "Leads & Conversations" at bounding box center [104, 90] width 131 height 17
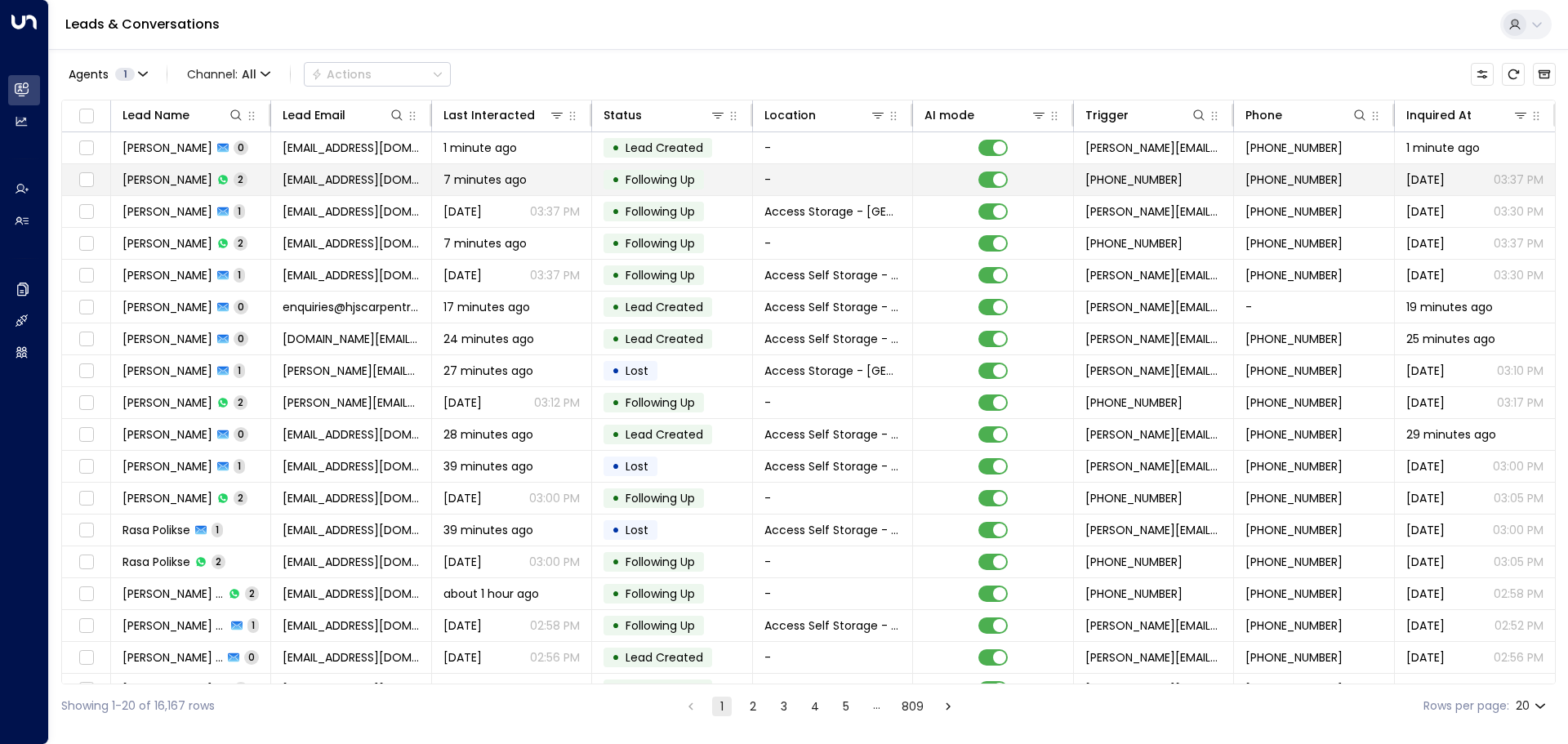
click at [258, 186] on td "[PERSON_NAME] 2" at bounding box center [190, 180] width 160 height 31
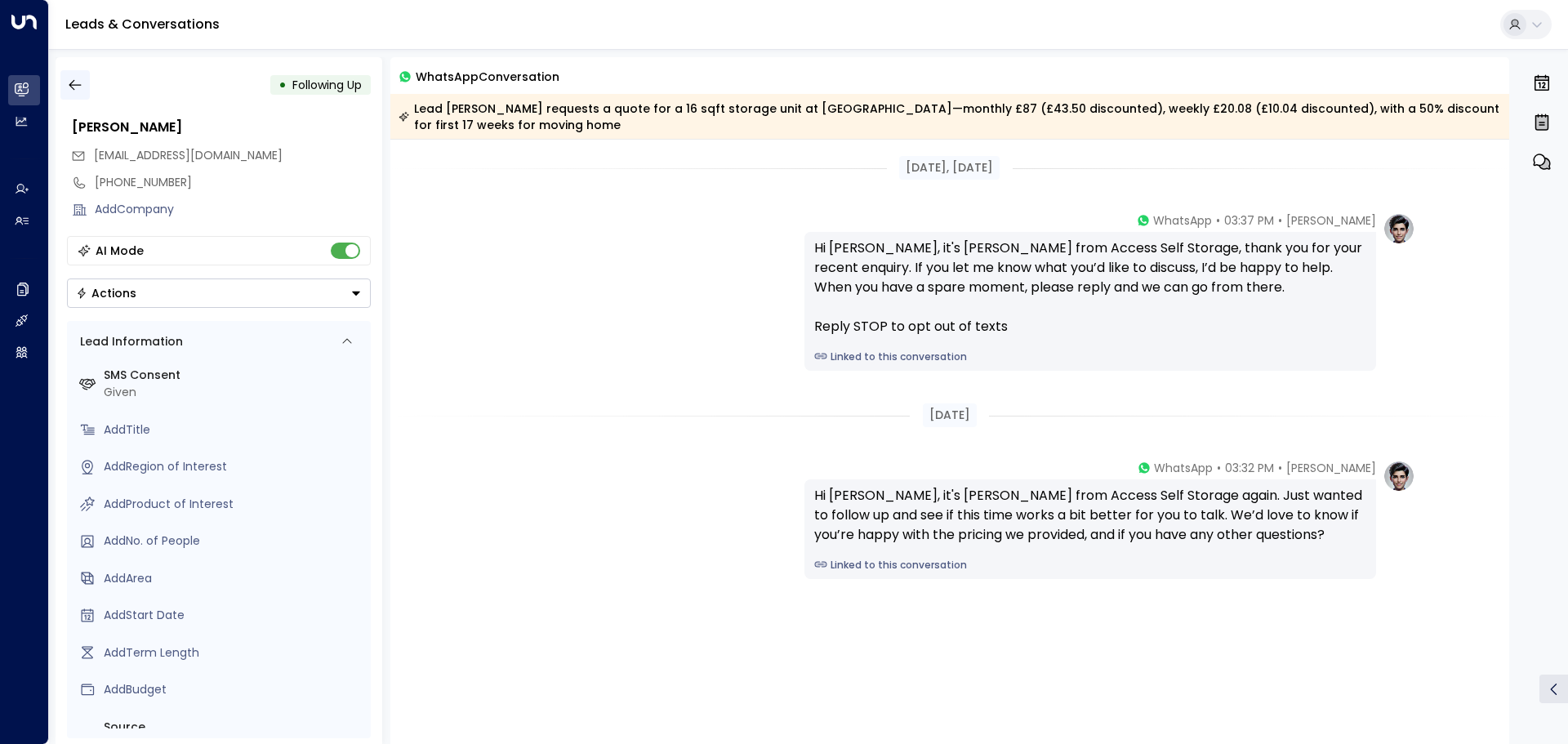
click at [84, 78] on button "button" at bounding box center [75, 85] width 30 height 30
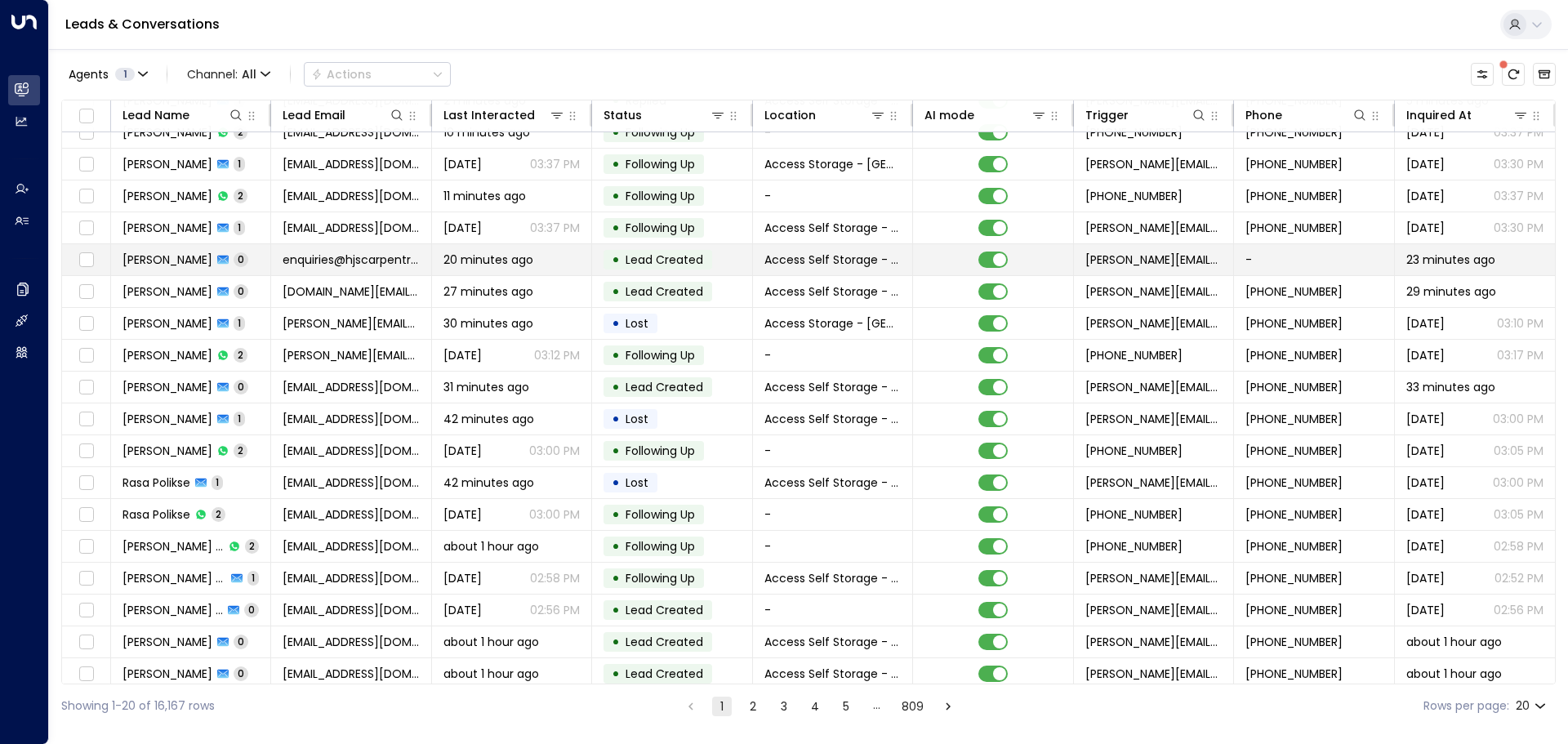
scroll to position [90, 0]
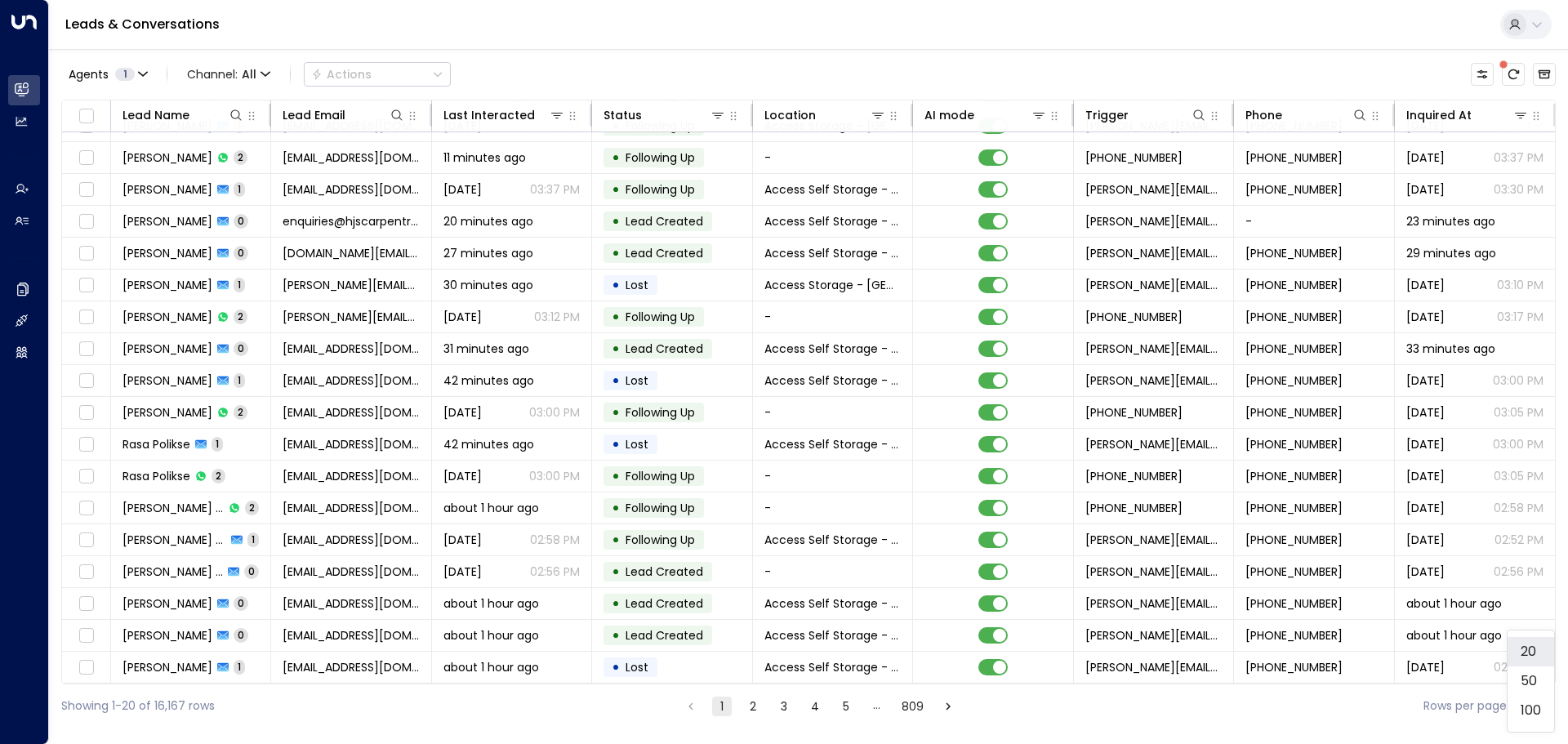
click at [1523, 707] on body "Overview Leads & Conversations Leads & Conversations Analytics Analytics Agents…" at bounding box center [784, 363] width 1568 height 728
click at [1525, 702] on li "100" at bounding box center [1531, 710] width 46 height 30
type input "***"
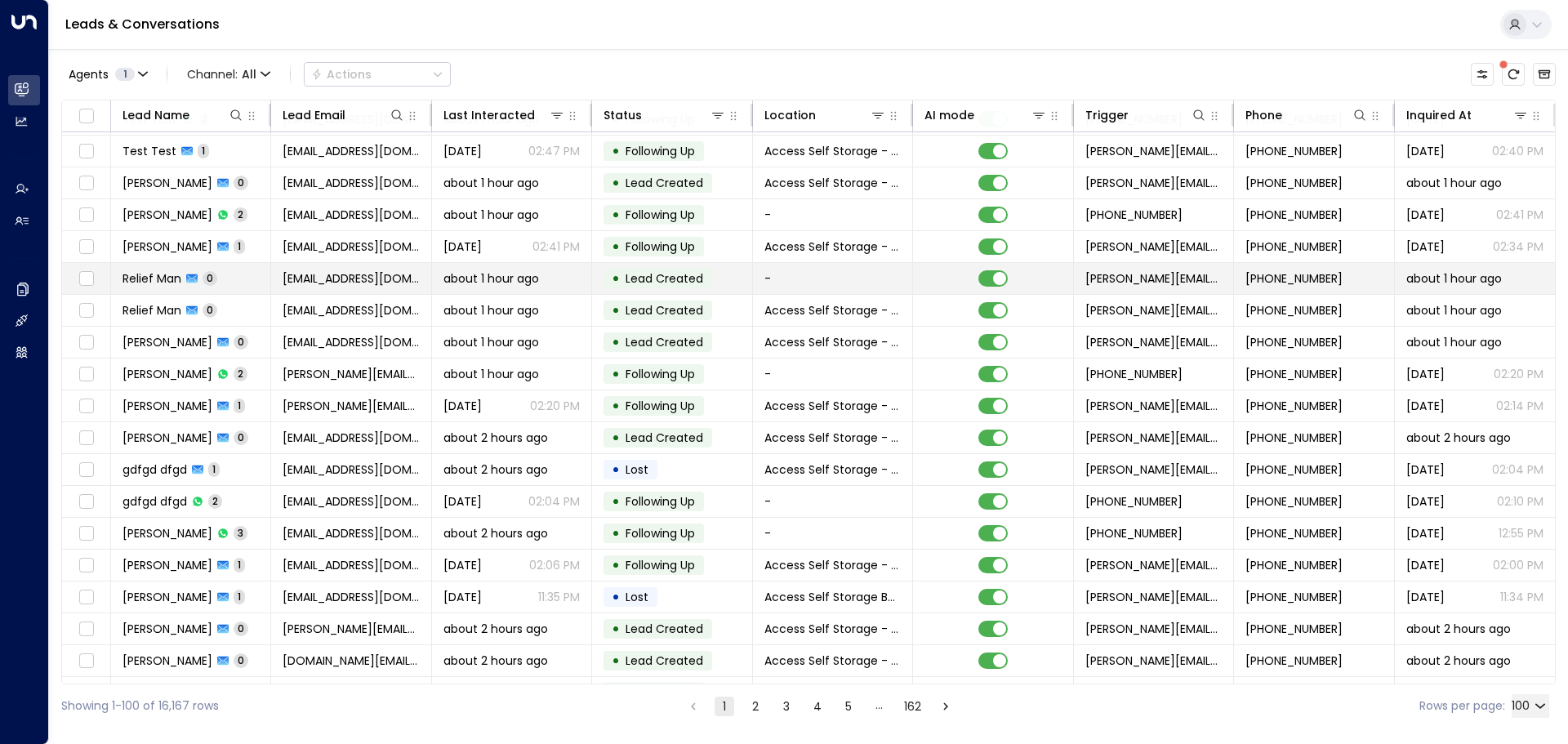
scroll to position [1225, 0]
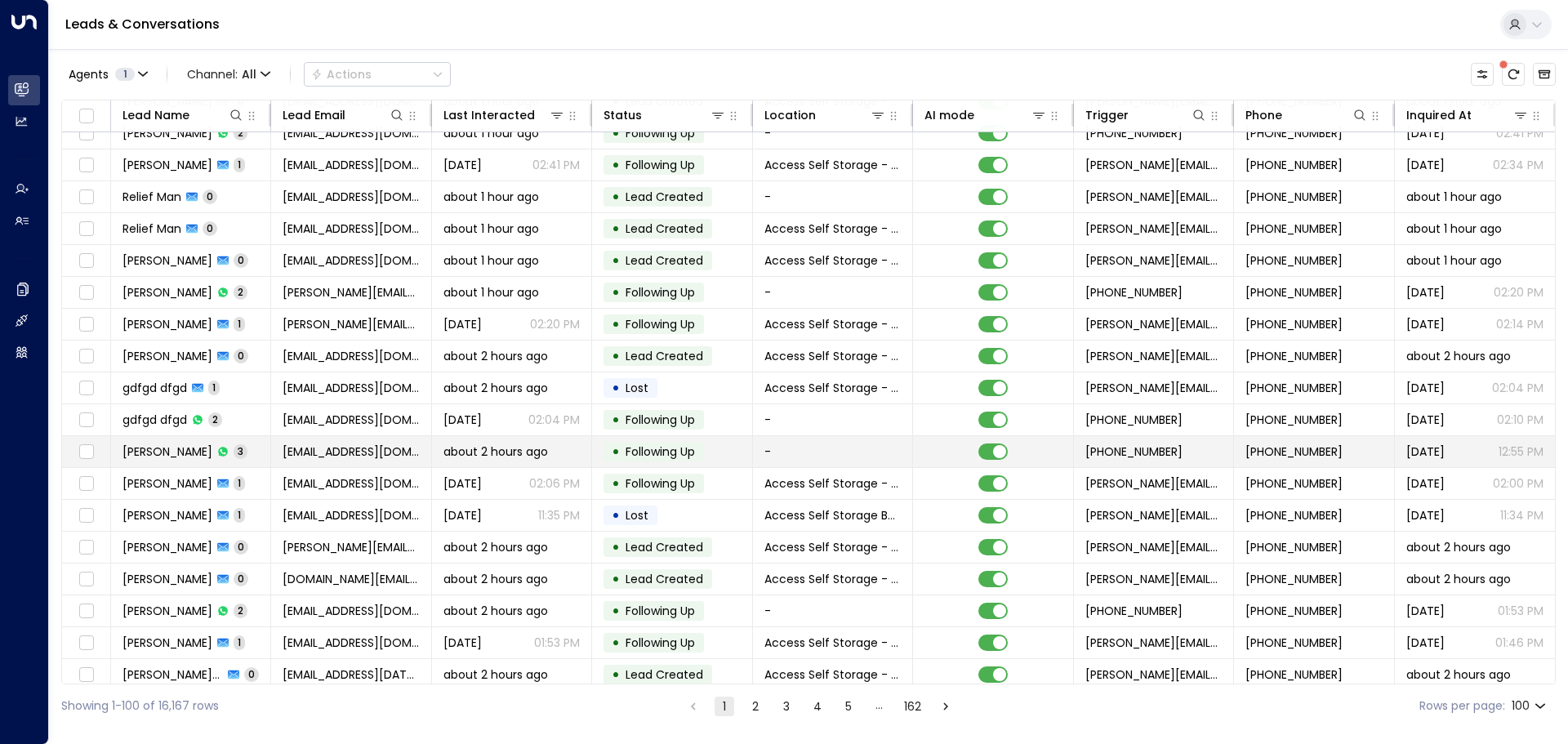
click at [226, 447] on div "[PERSON_NAME] 3" at bounding box center [185, 451] width 125 height 16
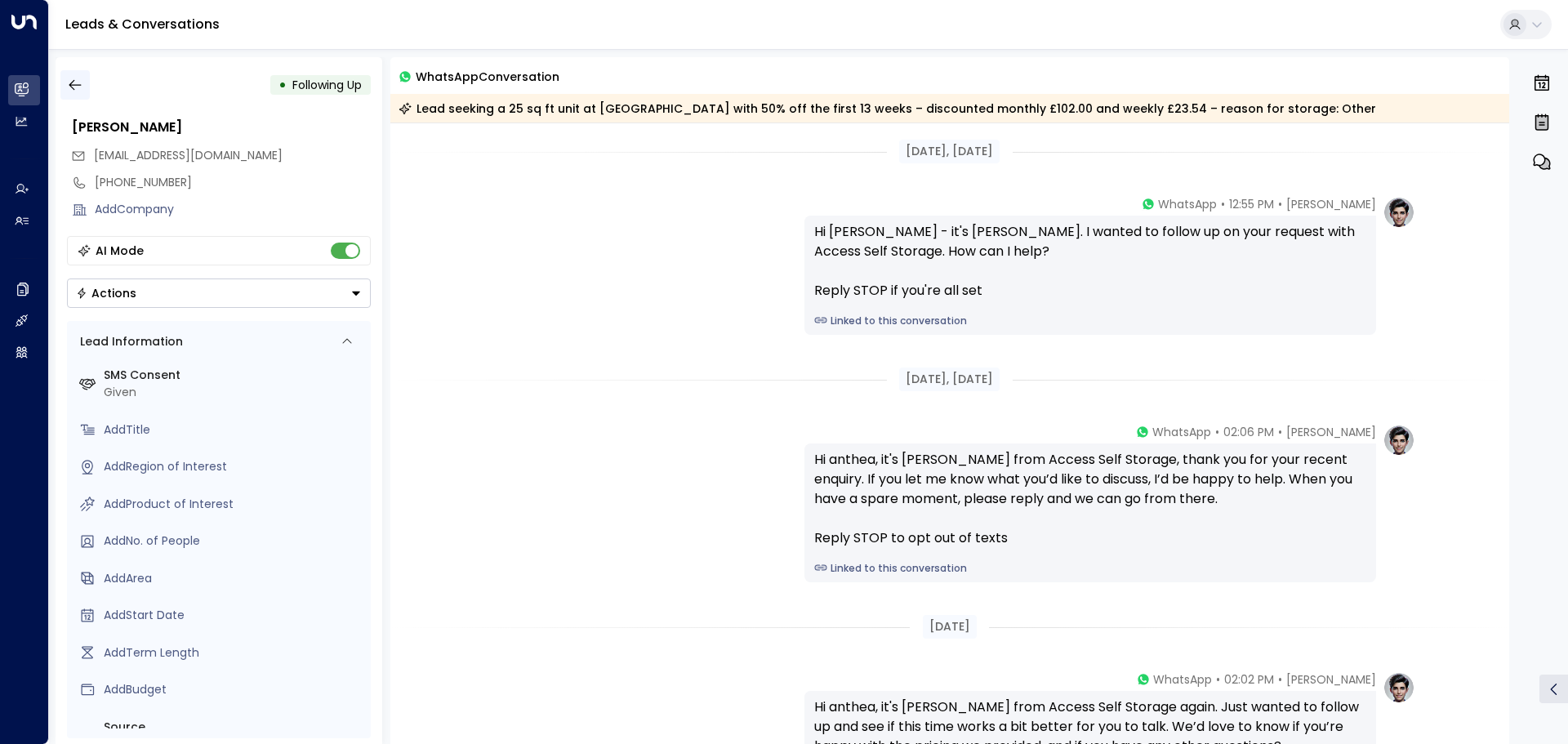
click at [79, 81] on icon "button" at bounding box center [75, 85] width 16 height 16
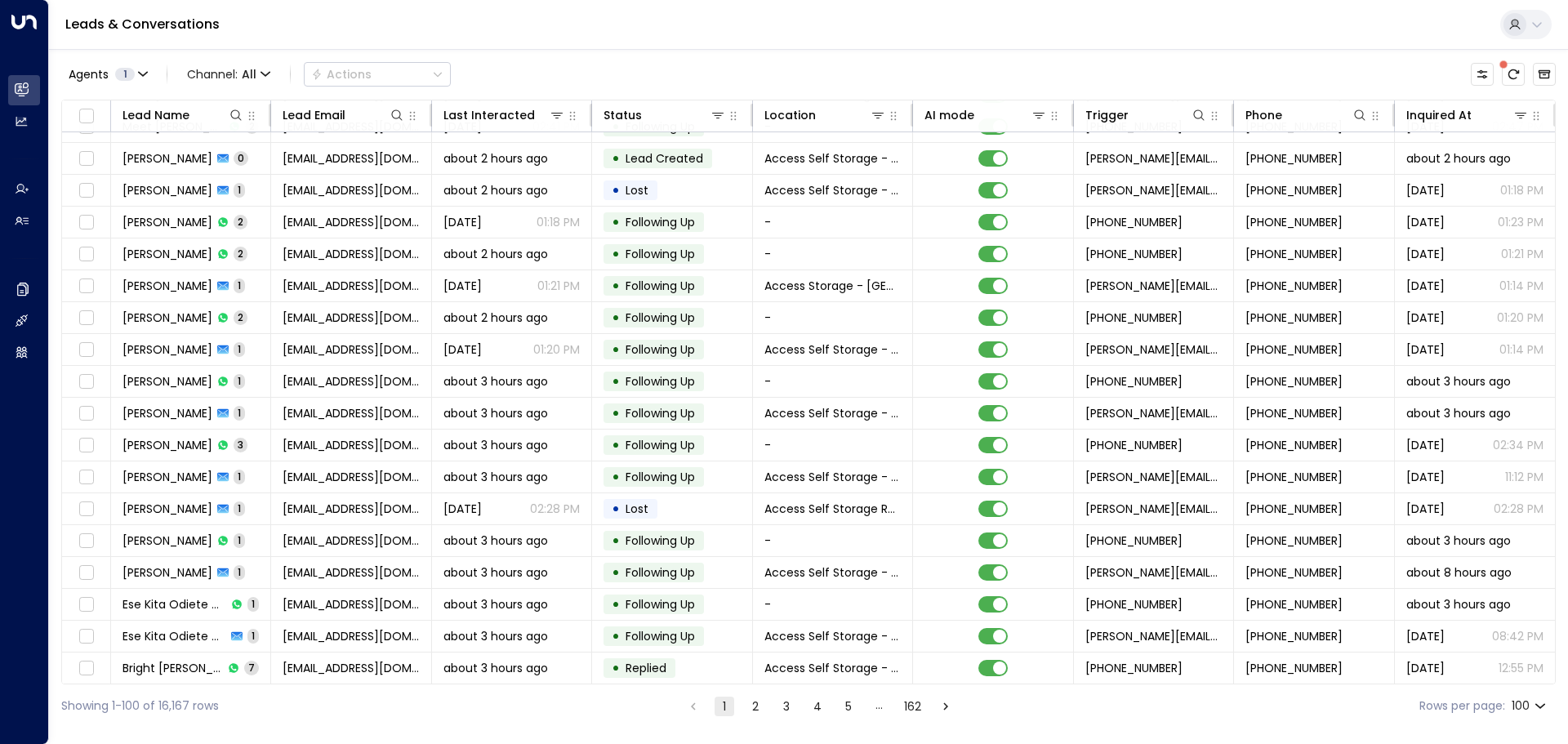
scroll to position [2204, 0]
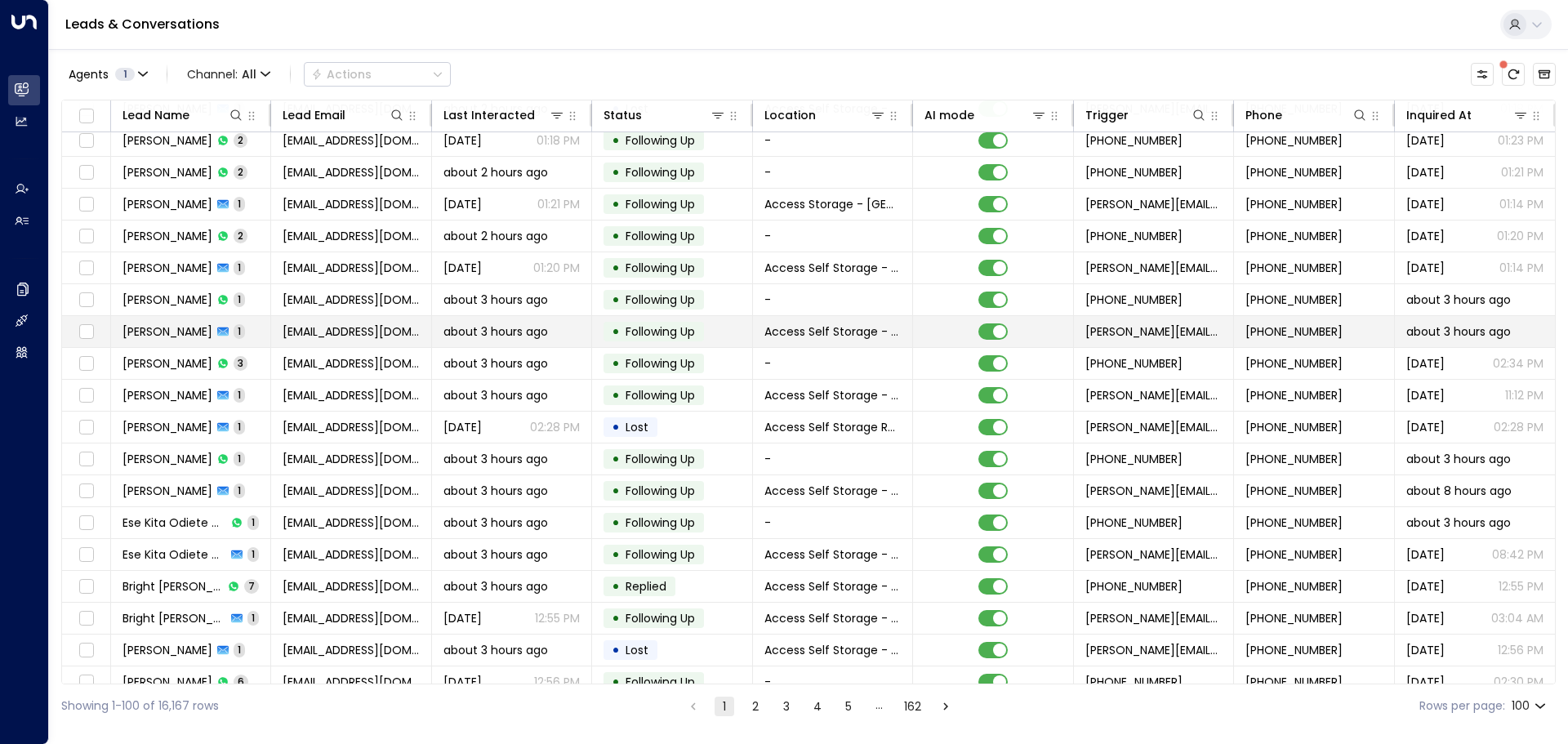
click at [262, 343] on td "[PERSON_NAME] 1" at bounding box center [190, 332] width 160 height 31
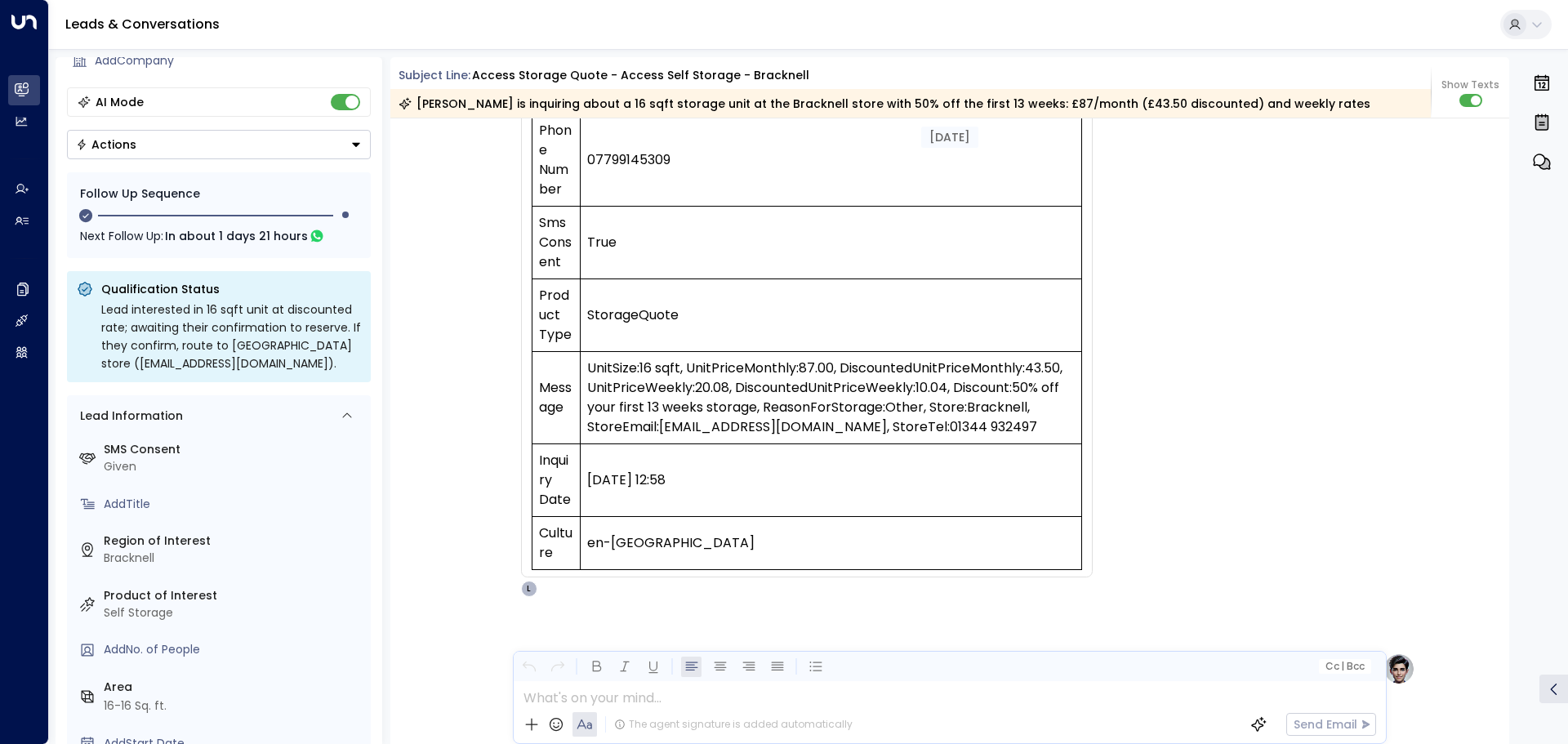
scroll to position [355, 0]
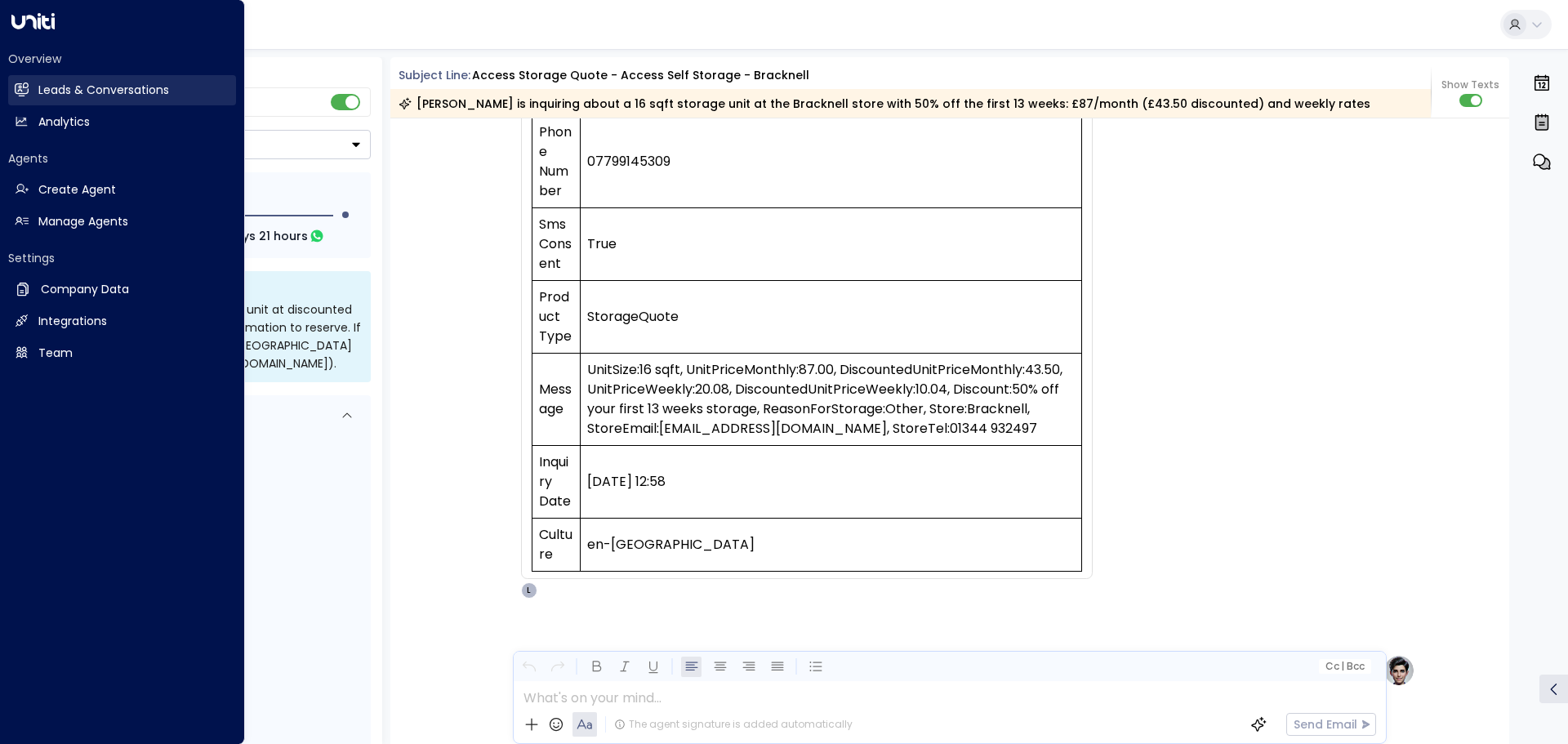
click at [46, 83] on h2 "Leads & Conversations" at bounding box center [104, 90] width 131 height 17
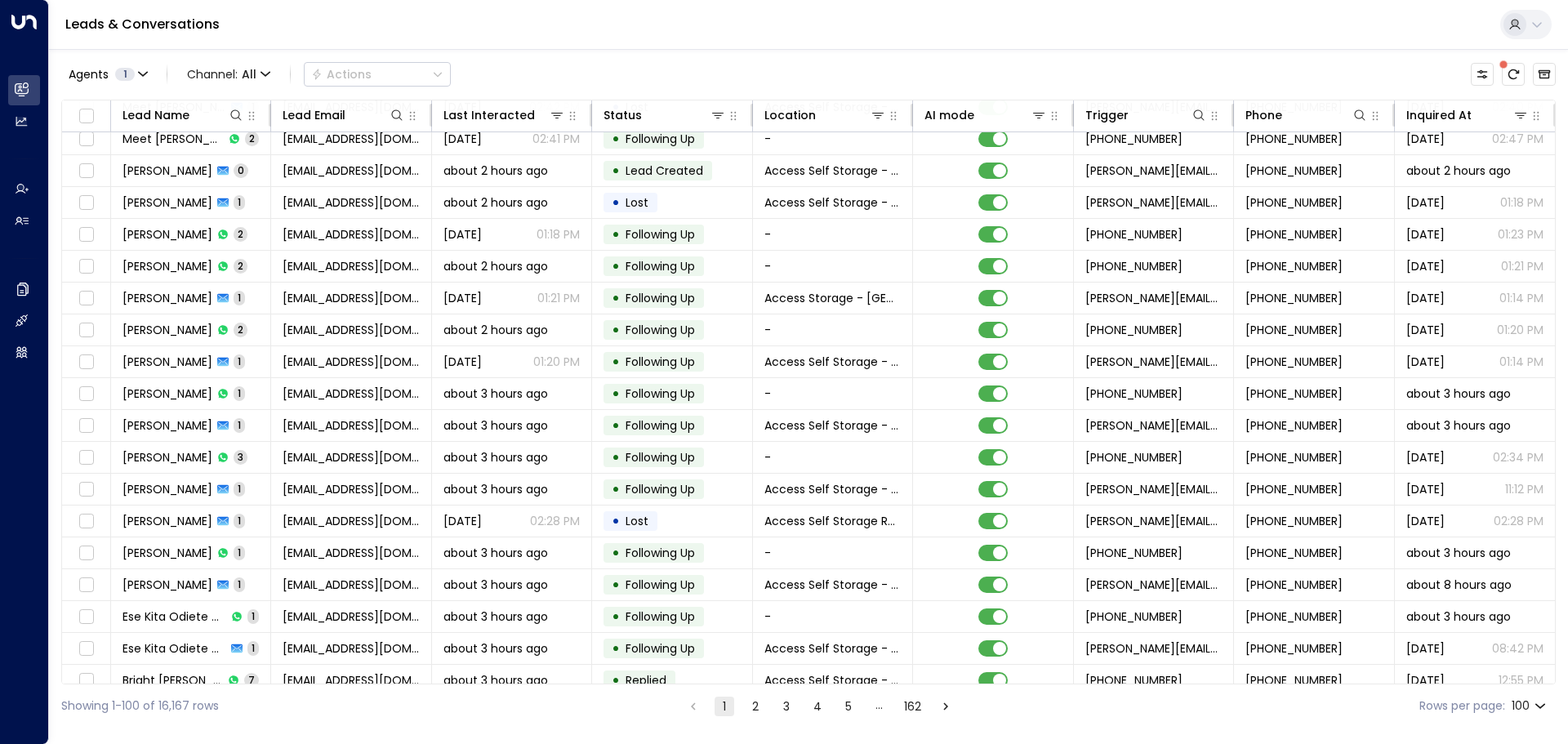
scroll to position [2122, 0]
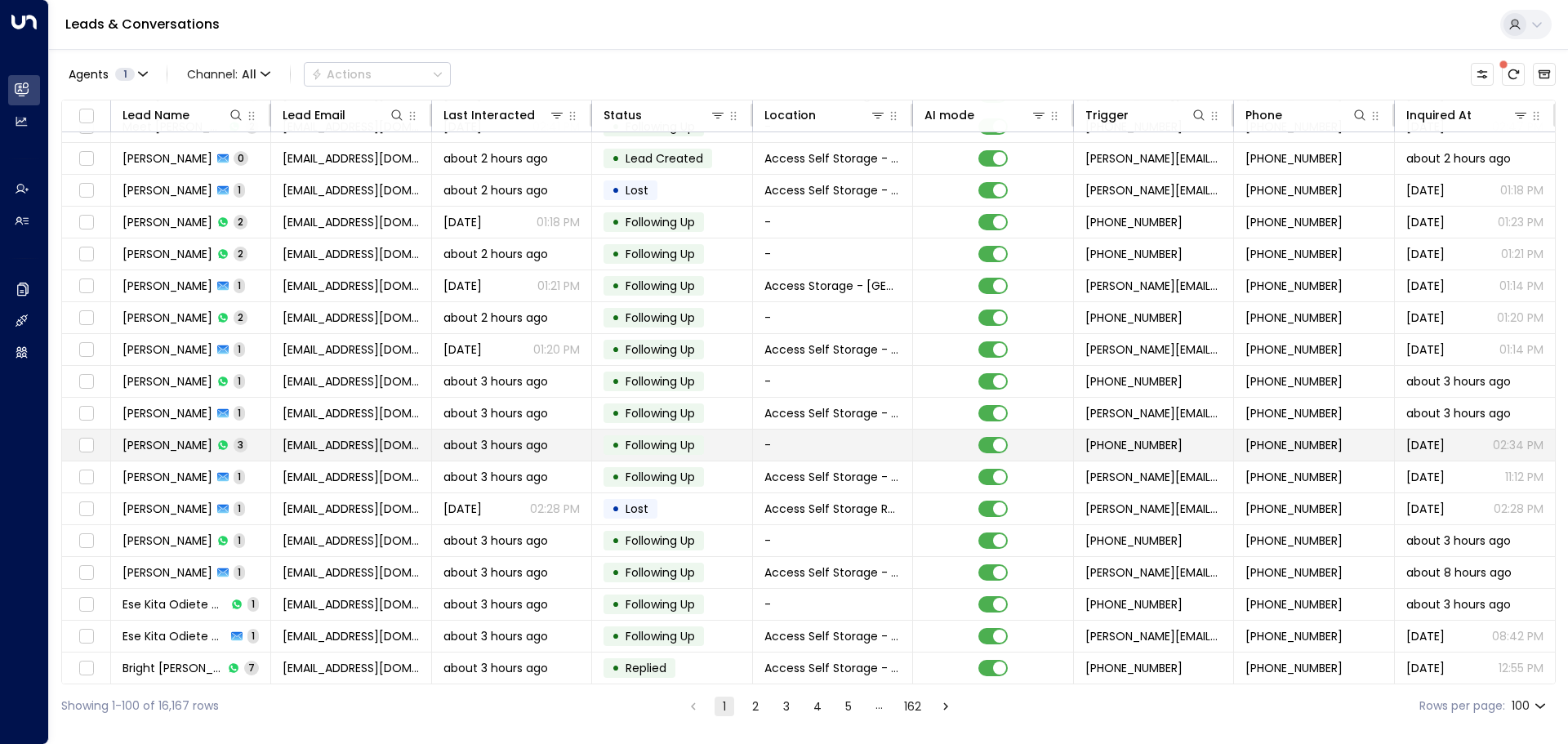
click at [262, 447] on td "[PERSON_NAME] 3" at bounding box center [190, 445] width 160 height 31
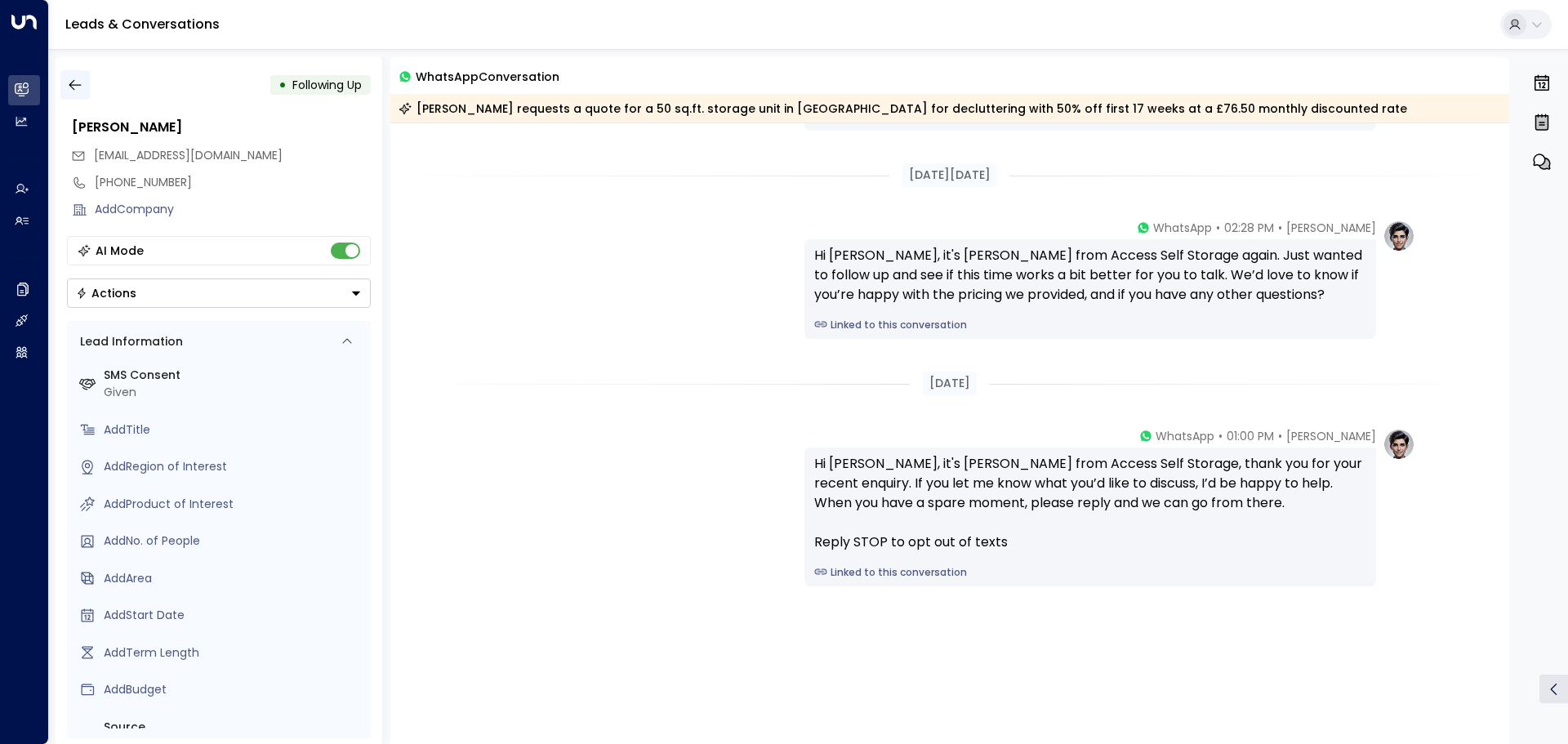
click at [76, 83] on icon "button" at bounding box center [75, 85] width 16 height 16
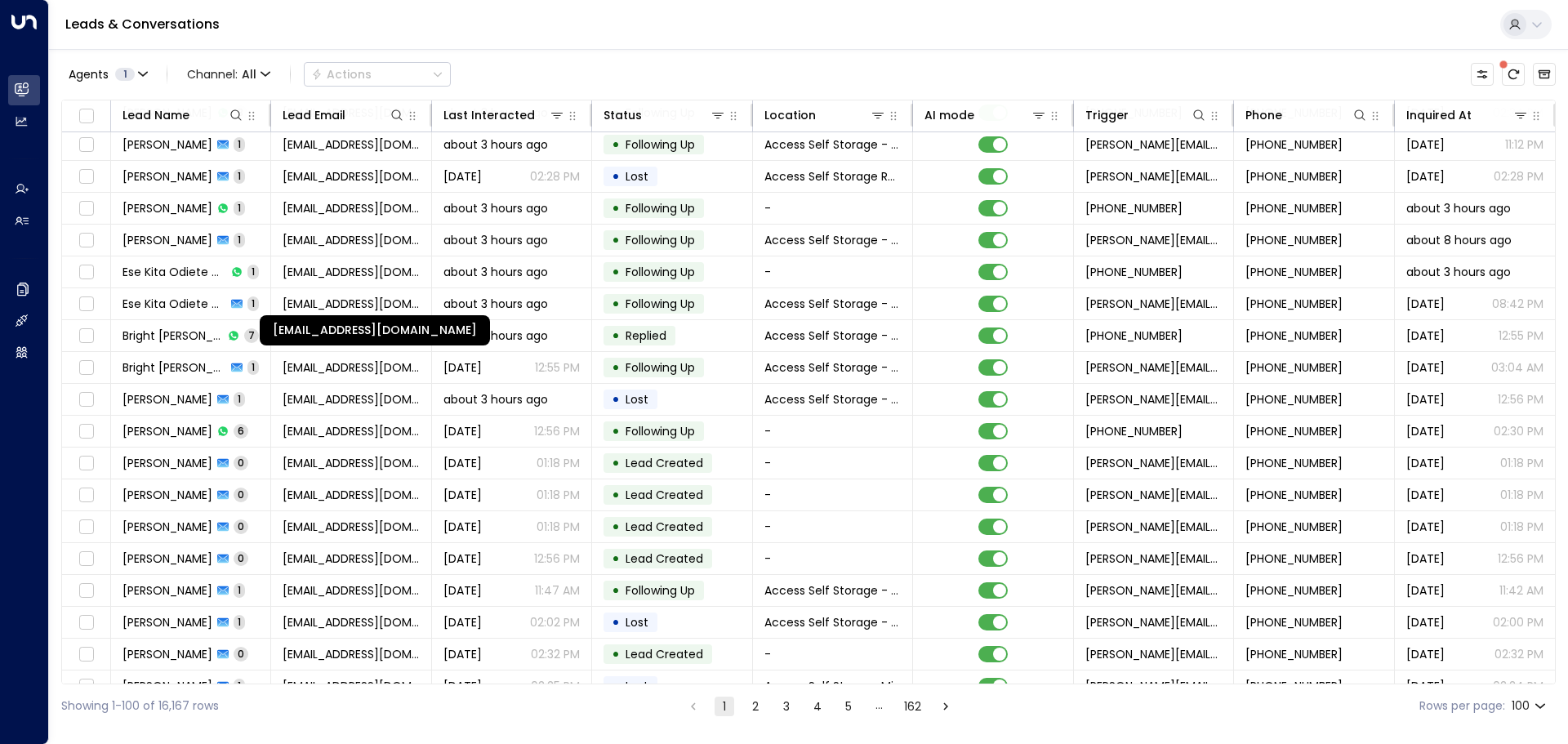
scroll to position [2531, 0]
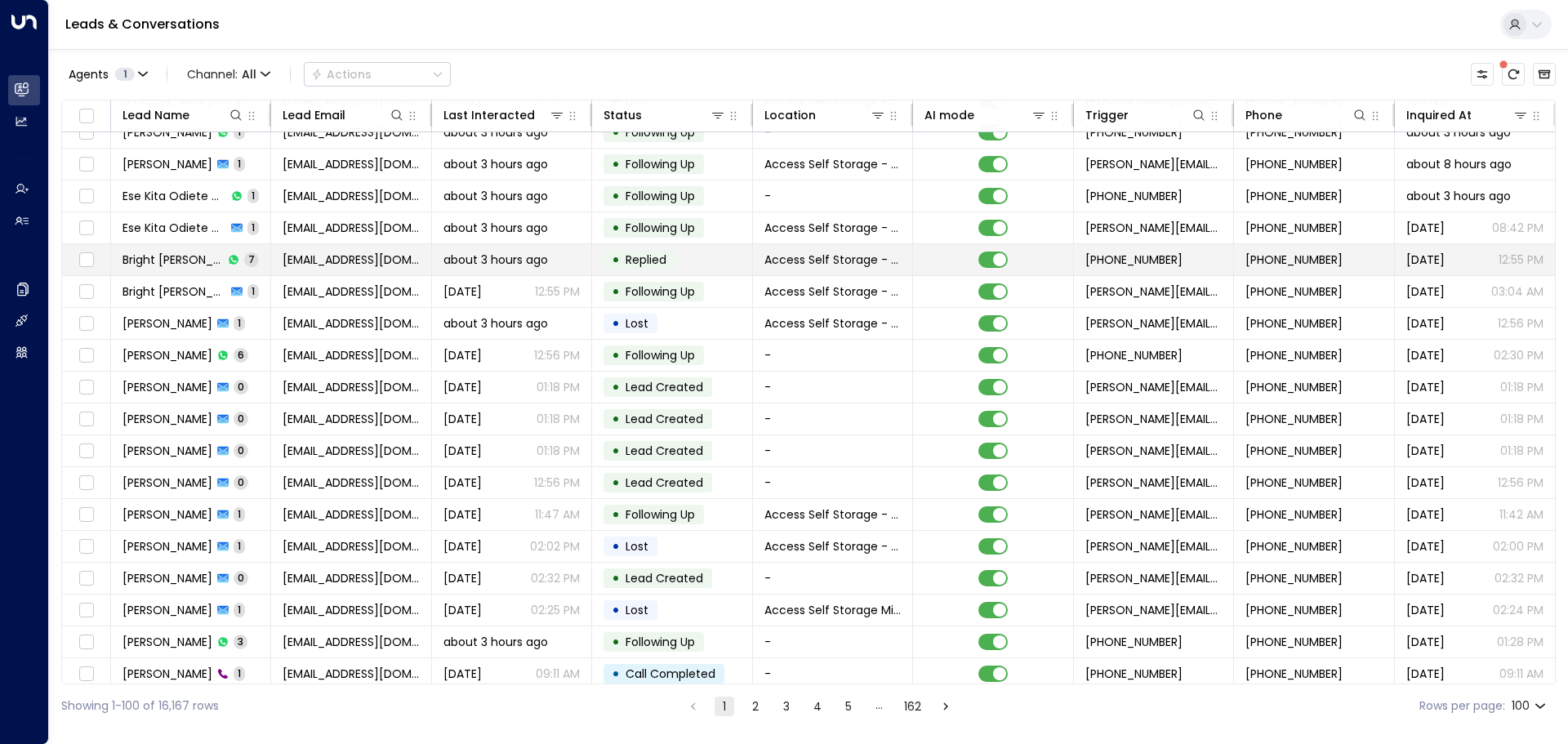
click at [265, 261] on td "Bright [PERSON_NAME] 7" at bounding box center [190, 260] width 160 height 31
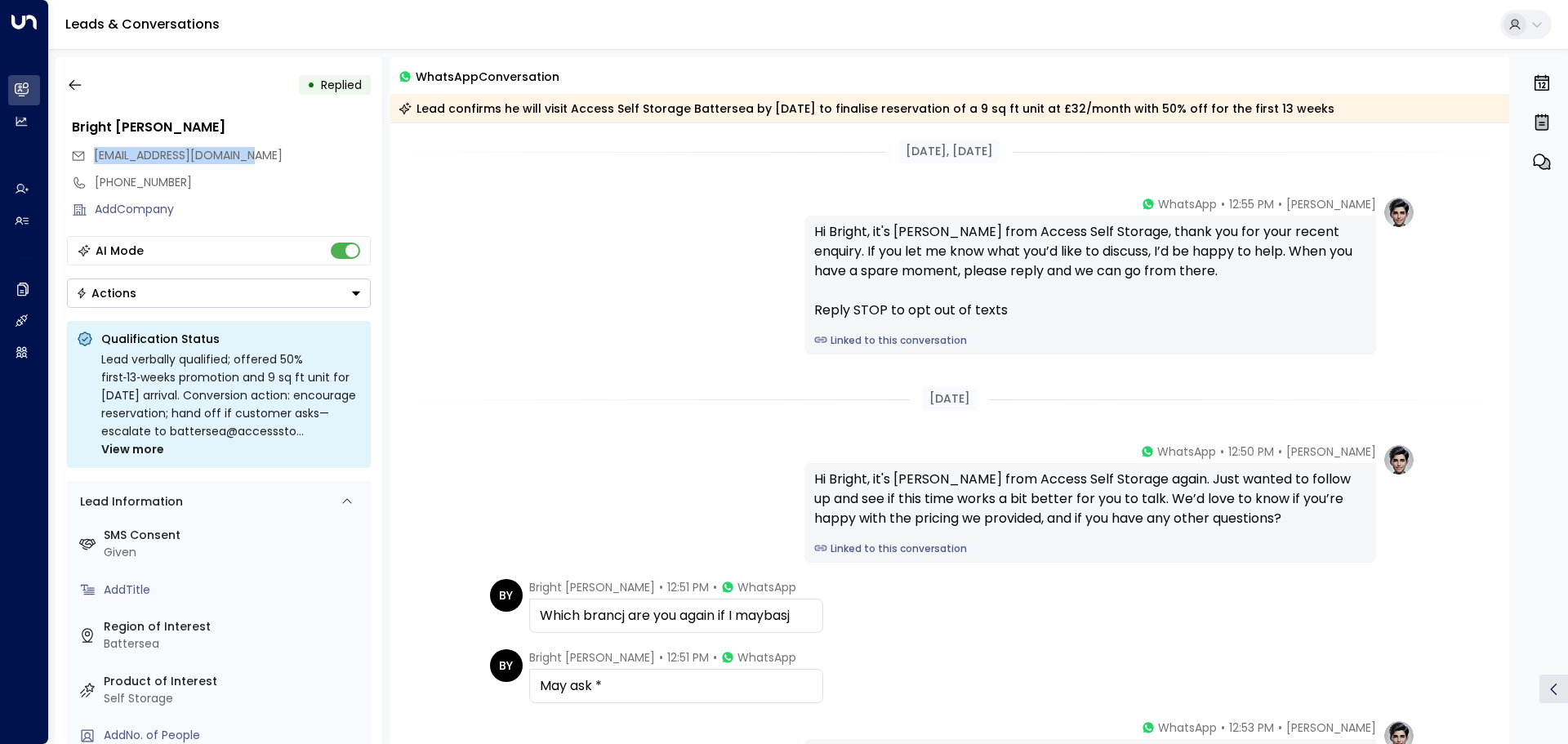
drag, startPoint x: 95, startPoint y: 155, endPoint x: 252, endPoint y: 156, distance: 157.0
click at [252, 156] on div "[EMAIL_ADDRESS][DOMAIN_NAME]" at bounding box center [221, 156] width 300 height 27
copy span "[EMAIL_ADDRESS][DOMAIN_NAME]"
